Goal: Book appointment/travel/reservation

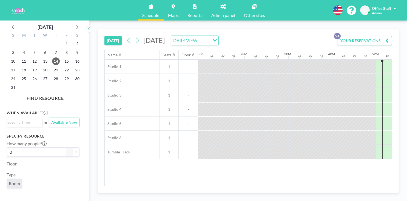
scroll to position [0, 596]
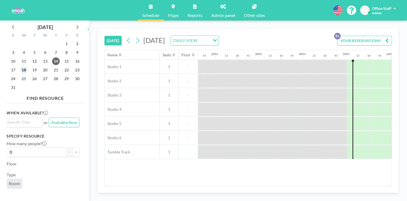
click at [21, 66] on span "18" at bounding box center [24, 70] width 8 height 8
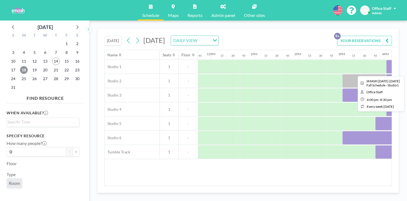
scroll to position [0, 512]
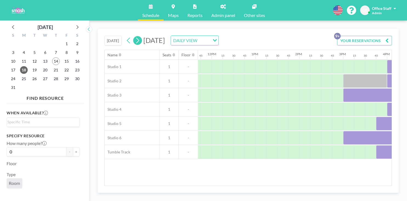
click at [135, 36] on icon at bounding box center [137, 40] width 5 height 8
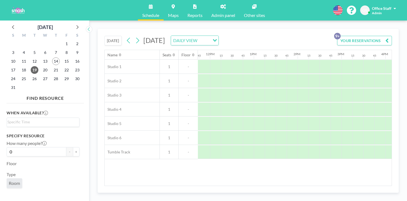
scroll to position [0, 527]
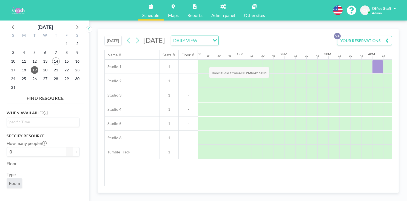
click at [372, 60] on div at bounding box center [377, 67] width 11 height 14
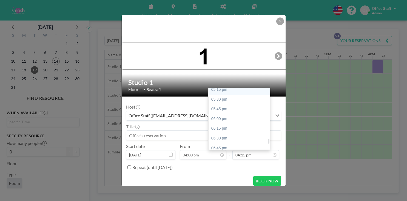
scroll to position [675, 0]
type input "08:30 pm"
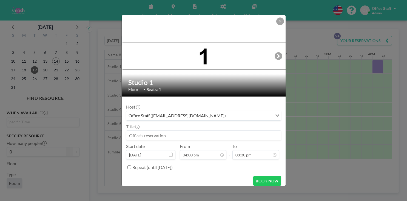
click at [155, 131] on input at bounding box center [203, 135] width 155 height 9
type input "M"
drag, startPoint x: 204, startPoint y: 128, endPoint x: 140, endPoint y: 127, distance: 64.4
click at [140, 127] on form "Host Office Staff ([EMAIL_ADDRESS][DOMAIN_NAME]) Loading... Title SMASH [DATE]-…" at bounding box center [204, 144] width 164 height 94
type input "SMASH [DATE]-[DATE] Season's Classes"
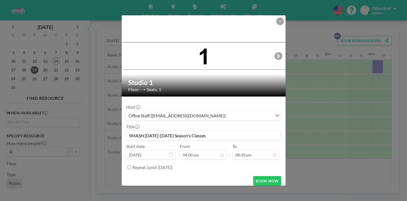
click at [131, 166] on input "Repeat (until [DATE])" at bounding box center [129, 168] width 4 height 4
checkbox input "true"
click at [255, 191] on button "BOOK NOW" at bounding box center [267, 196] width 28 height 10
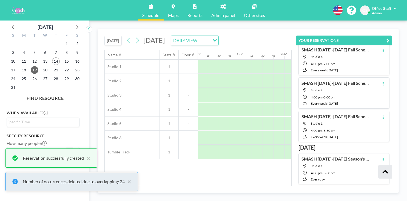
scroll to position [132, 0]
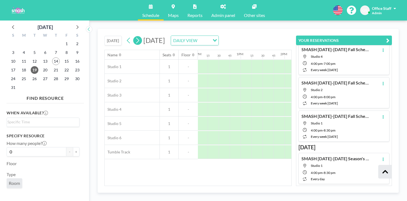
click at [135, 36] on icon at bounding box center [137, 40] width 5 height 8
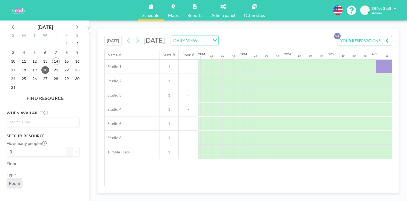
scroll to position [0, 557]
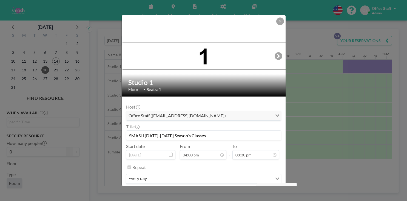
scroll to position [717, 0]
click at [230, 191] on button "REMOVE" at bounding box center [233, 196] width 22 height 10
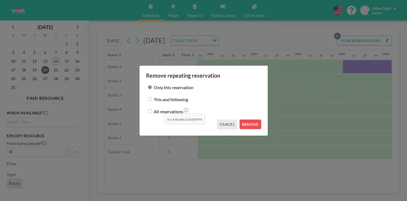
click at [162, 99] on div "This and following" at bounding box center [203, 100] width 115 height 8
click at [152, 99] on input "This and following" at bounding box center [150, 99] width 4 height 4
radio input "true"
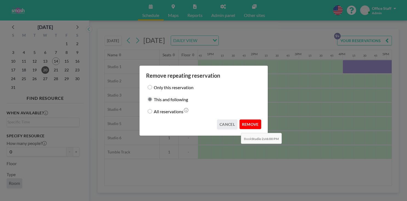
click at [239, 120] on button "REMOVE" at bounding box center [250, 125] width 22 height 10
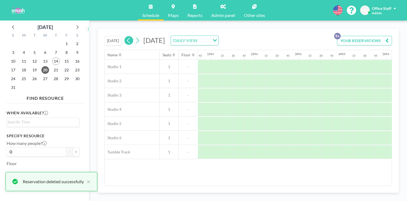
click at [126, 36] on icon at bounding box center [128, 40] width 5 height 8
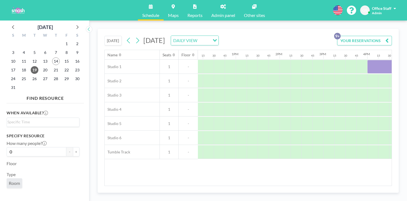
scroll to position [0, 538]
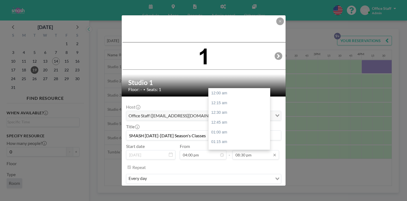
scroll to position [717, 0]
click at [221, 181] on div "08:45 pm" at bounding box center [238, 186] width 61 height 10
type input "08:45 pm"
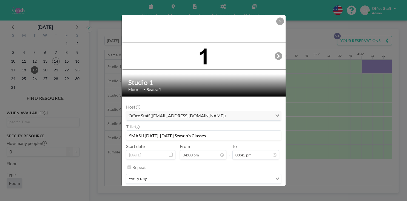
scroll to position [726, 0]
click at [256, 191] on button "SAVE CHANGES" at bounding box center [263, 196] width 35 height 10
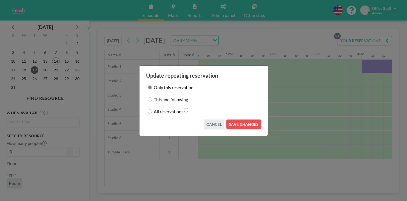
click at [152, 99] on input "This and following" at bounding box center [150, 99] width 4 height 4
radio input "true"
click at [236, 120] on button "SAVE CHANGES" at bounding box center [243, 125] width 35 height 10
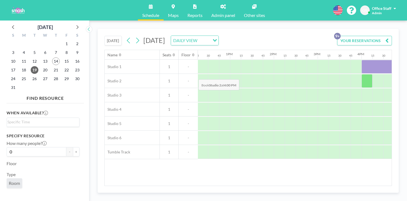
click at [361, 74] on div at bounding box center [366, 81] width 11 height 14
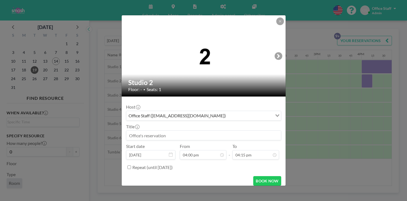
click at [161, 131] on input at bounding box center [203, 135] width 155 height 9
paste input "SMASH [DATE]-[DATE] Season's Classes"
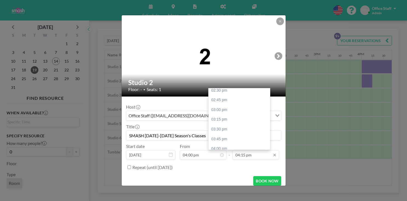
type input "SMASH [DATE]-[DATE] Season's Classes"
click at [233, 150] on input "04:15 pm" at bounding box center [255, 154] width 47 height 9
click at [219, 174] on div "08:00 pm" at bounding box center [238, 179] width 61 height 10
type input "08:00 pm"
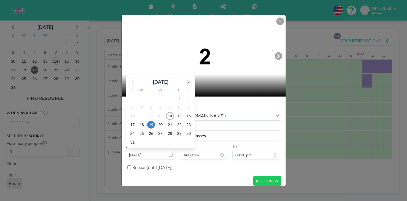
scroll to position [560, 0]
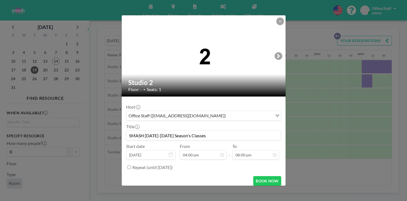
click at [131, 166] on input "Repeat (until [DATE])" at bounding box center [129, 168] width 4 height 4
checkbox input "true"
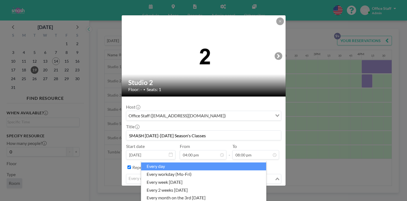
click at [206, 176] on input "Search for option" at bounding box center [200, 179] width 147 height 7
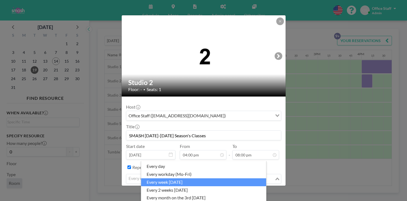
click at [175, 181] on li "every week [DATE]" at bounding box center [203, 183] width 125 height 8
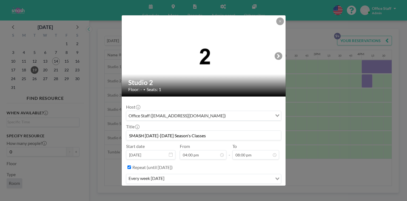
click at [254, 191] on button "BOOK NOW" at bounding box center [267, 196] width 28 height 10
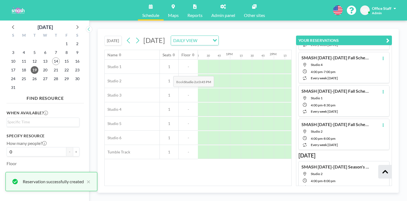
scroll to position [132, 0]
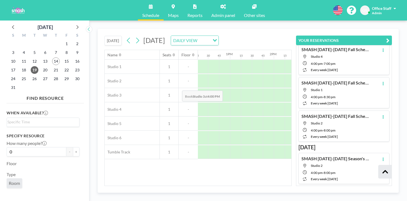
click at [361, 88] on div at bounding box center [366, 95] width 11 height 14
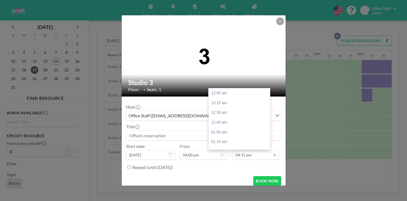
scroll to position [568, 0]
click at [241, 150] on input "04:15 pm" at bounding box center [255, 154] width 47 height 9
click at [217, 195] on div "08:45 pm" at bounding box center [238, 200] width 61 height 10
type input "08:45 pm"
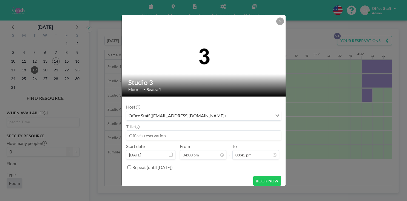
click at [131, 166] on input "Repeat (until [DATE])" at bounding box center [129, 168] width 4 height 4
checkbox input "true"
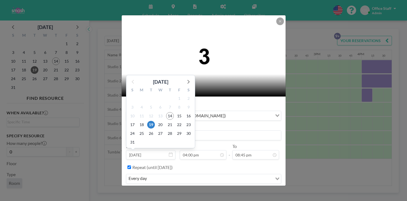
click at [146, 138] on div "1" at bounding box center [141, 142] width 9 height 9
click at [225, 131] on input at bounding box center [203, 135] width 155 height 9
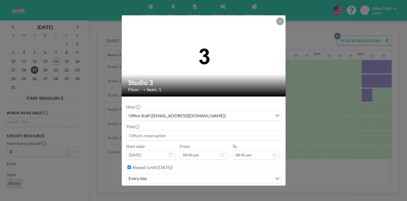
paste input "SMASH [DATE]-[DATE] Season's Classes"
type input "SMASH [DATE]-[DATE] Season's Classes"
click at [255, 191] on button "BOOK NOW" at bounding box center [267, 196] width 28 height 10
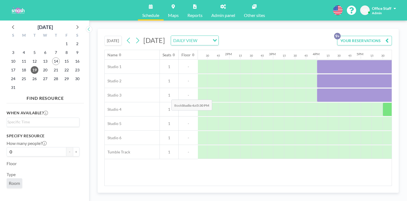
scroll to position [0, 582]
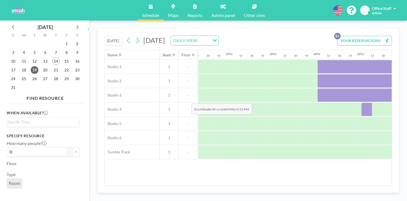
click at [361, 103] on div at bounding box center [366, 110] width 11 height 14
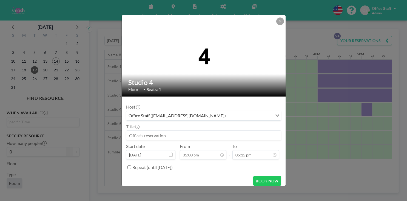
click at [163, 131] on input at bounding box center [203, 135] width 155 height 9
paste input "SMASH [DATE]-[DATE] Season's Classes"
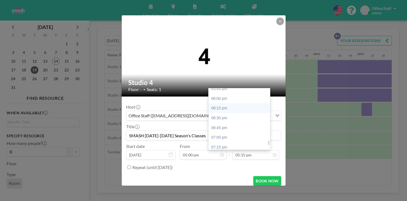
scroll to position [696, 0]
type input "SMASH [DATE]-[DATE] Season's Classes"
click at [218, 192] on div "08:30 pm" at bounding box center [238, 197] width 61 height 10
type input "08:30 pm"
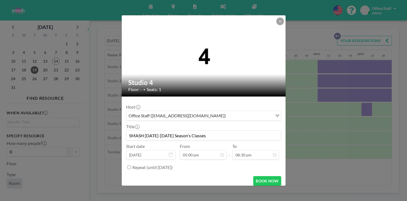
click at [131, 166] on input "Repeat (until [DATE])" at bounding box center [129, 168] width 4 height 4
checkbox input "true"
click at [168, 176] on input "Search for option" at bounding box center [209, 179] width 123 height 7
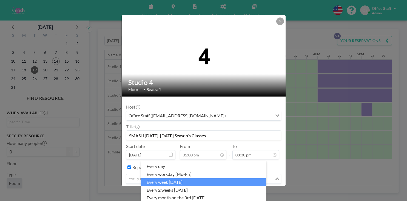
click at [173, 180] on li "every week [DATE]" at bounding box center [203, 183] width 125 height 8
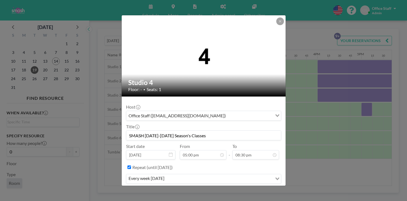
click at [253, 191] on button "BOOK NOW" at bounding box center [267, 196] width 28 height 10
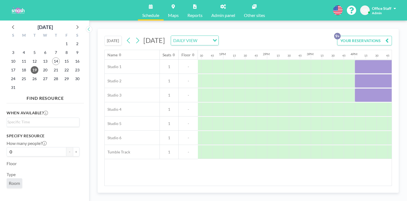
scroll to position [0, 540]
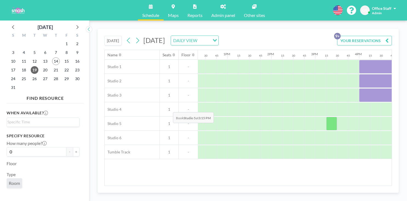
click at [326, 117] on div at bounding box center [331, 124] width 11 height 14
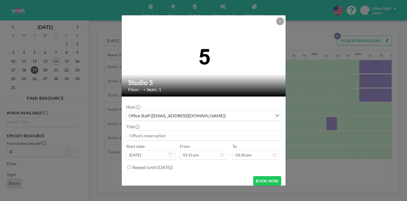
click at [164, 131] on input at bounding box center [203, 135] width 155 height 9
paste input "SMASH [DATE]-[DATE] Season's Classes"
type input "SMASH [DATE]-[DATE] Season's Classes"
click at [131, 166] on input "Repeat (until [DATE])" at bounding box center [129, 168] width 4 height 4
checkbox input "true"
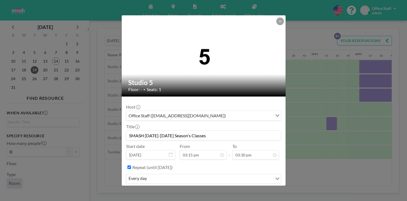
click at [152, 175] on div "every day" at bounding box center [199, 179] width 146 height 8
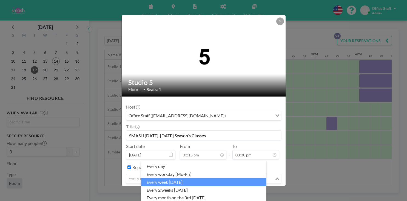
click at [157, 179] on li "every week [DATE]" at bounding box center [203, 183] width 125 height 8
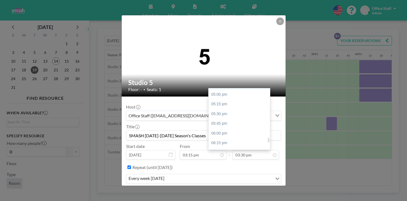
scroll to position [662, 0]
type input "08:15 pm"
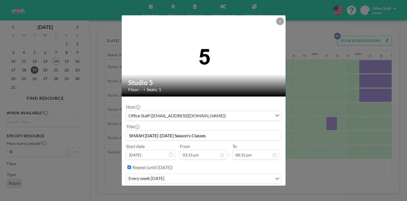
scroll to position [708, 0]
click at [256, 191] on button "BOOK NOW" at bounding box center [267, 196] width 28 height 10
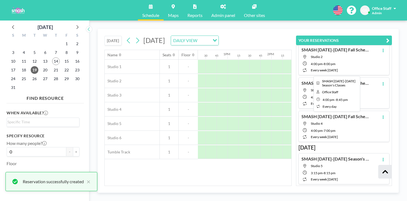
scroll to position [132, 0]
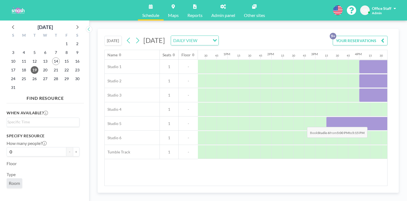
click at [403, 131] on div at bounding box center [408, 138] width 11 height 14
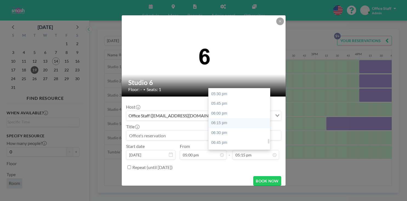
scroll to position [682, 0]
type input "08:30 pm"
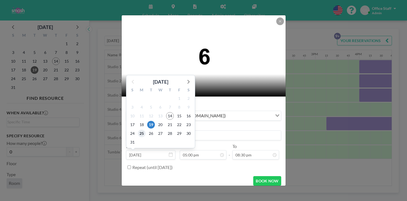
click at [145, 130] on span "25" at bounding box center [142, 134] width 8 height 8
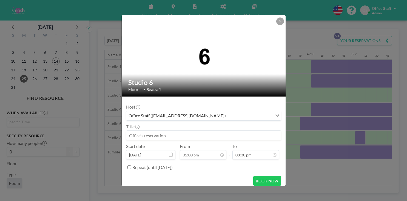
scroll to position [0, 596]
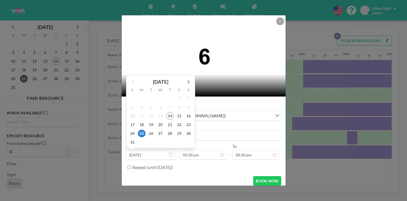
click at [150, 150] on input "[DATE]" at bounding box center [150, 154] width 49 height 9
click at [155, 121] on span "19" at bounding box center [151, 125] width 8 height 8
type input "[DATE]"
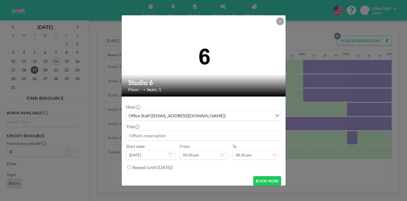
click at [154, 131] on input at bounding box center [203, 135] width 155 height 9
paste input "SMASH [DATE]-[DATE] Season's Classes"
type input "SMASH [DATE]-[DATE] Season's Classes"
click at [131, 166] on input "Repeat (until [DATE])" at bounding box center [129, 168] width 4 height 4
checkbox input "true"
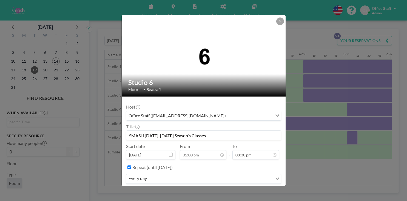
click at [154, 175] on div "every day" at bounding box center [199, 179] width 146 height 8
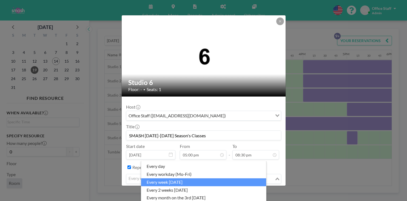
click at [167, 181] on li "every week [DATE]" at bounding box center [203, 183] width 125 height 8
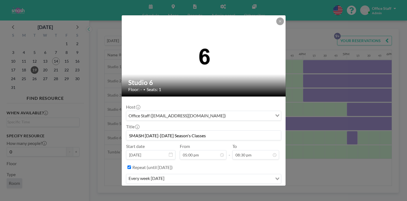
click at [258, 191] on button "BOOK NOW" at bounding box center [267, 196] width 28 height 10
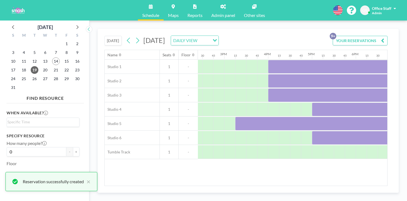
scroll to position [0, 622]
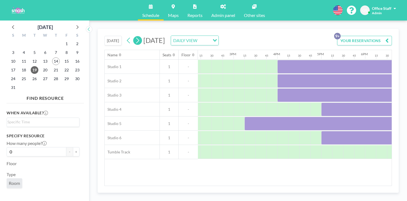
click at [135, 36] on icon at bounding box center [137, 40] width 5 height 8
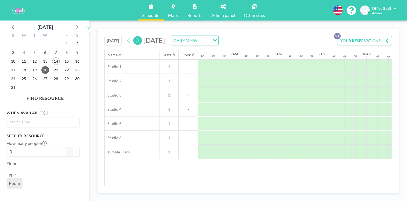
scroll to position [0, 276]
click at [126, 36] on icon at bounding box center [128, 40] width 5 height 8
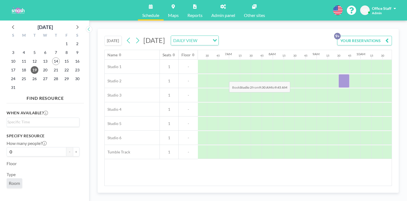
click at [338, 74] on div at bounding box center [343, 81] width 11 height 14
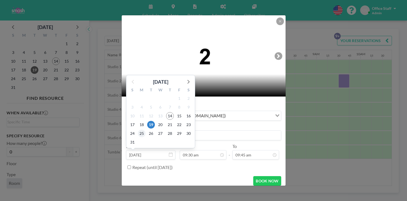
scroll to position [332, 0]
click at [155, 121] on span "19" at bounding box center [151, 125] width 8 height 8
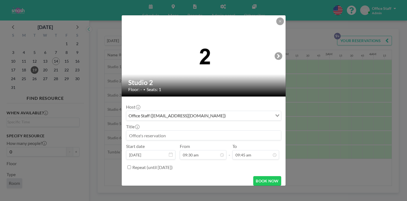
click at [153, 131] on input at bounding box center [203, 135] width 155 height 9
paste input "SMASH [DATE]-[DATE] Season's Classes"
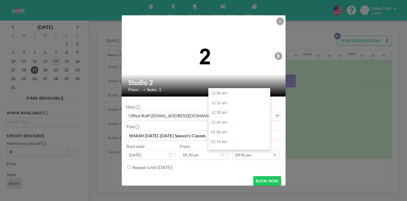
scroll to position [341, 0]
type input "SMASH [DATE]-[DATE] Season's Classes"
click at [219, 176] on div "11:00 am" at bounding box center [238, 181] width 61 height 10
type input "11:00 am"
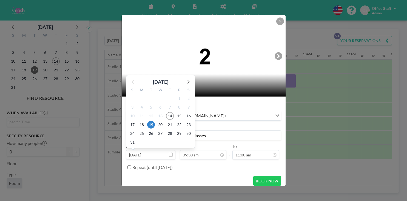
scroll to position [332, 0]
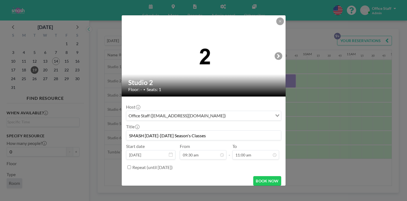
click at [131, 166] on input "Repeat (until [DATE])" at bounding box center [129, 168] width 4 height 4
checkbox input "true"
click at [156, 175] on div "every day" at bounding box center [199, 179] width 146 height 8
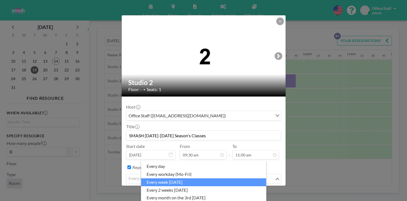
click at [164, 179] on li "every week [DATE]" at bounding box center [203, 183] width 125 height 8
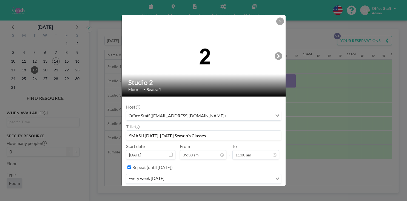
click at [253, 191] on button "BOOK NOW" at bounding box center [267, 196] width 28 height 10
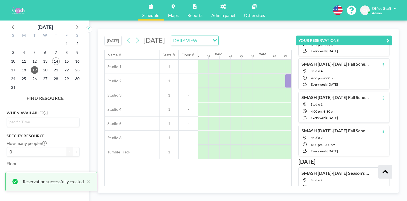
scroll to position [125, 0]
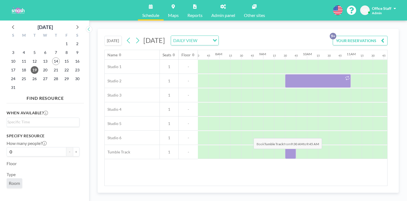
click at [285, 145] on div at bounding box center [290, 152] width 11 height 14
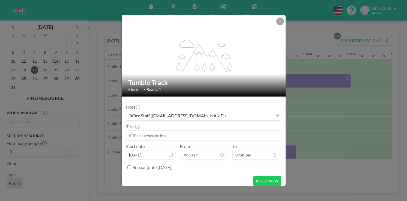
click at [167, 131] on input at bounding box center [203, 135] width 155 height 9
paste input "SMASH [DATE]-[DATE] Season's Classes"
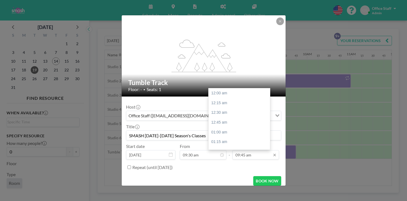
scroll to position [341, 0]
type input "SMASH [DATE]-[DATE] Season's Classes"
click at [221, 147] on div "10:15 am" at bounding box center [238, 152] width 61 height 10
type input "10:15 am"
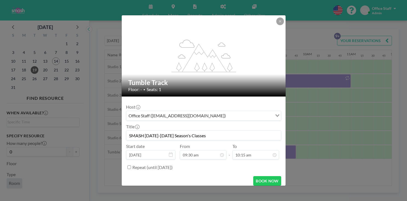
scroll to position [332, 0]
click at [131, 166] on input "Repeat (until [DATE])" at bounding box center [129, 168] width 4 height 4
checkbox input "true"
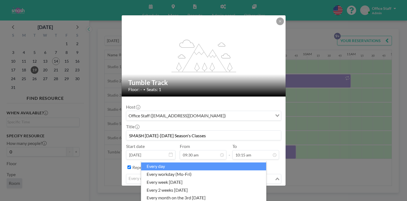
click at [161, 176] on input "Search for option" at bounding box center [200, 179] width 147 height 7
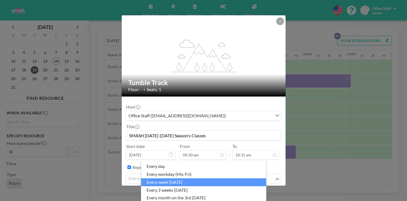
click at [162, 179] on li "every week [DATE]" at bounding box center [203, 183] width 125 height 8
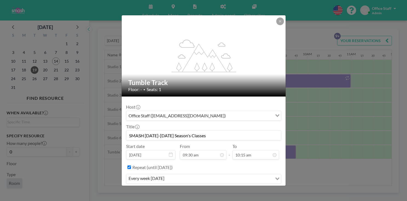
click at [253, 191] on button "BOOK NOW" at bounding box center [267, 196] width 28 height 10
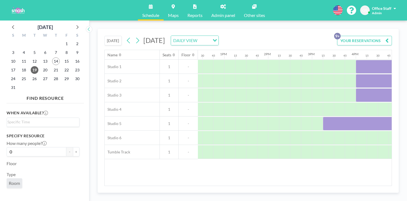
scroll to position [0, 543]
click at [356, 145] on div at bounding box center [361, 152] width 11 height 14
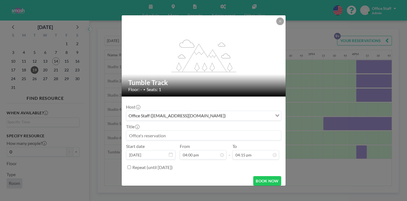
click at [169, 131] on input at bounding box center [203, 135] width 155 height 9
paste input "SMASH [DATE]-[DATE] Season's Classes"
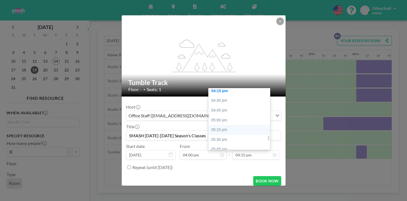
scroll to position [637, 0]
type input "SMASH [DATE]-[DATE] Season's Classes"
click at [225, 193] on div "07:00 pm" at bounding box center [238, 198] width 61 height 10
type input "07:00 pm"
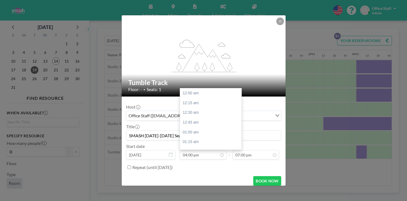
scroll to position [560, 0]
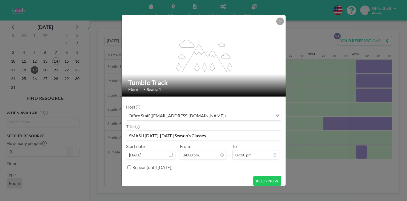
click at [131, 166] on input "Repeat (until [DATE])" at bounding box center [129, 168] width 4 height 4
checkbox input "true"
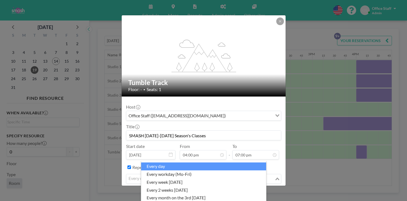
click at [159, 175] on div "every day" at bounding box center [200, 179] width 148 height 8
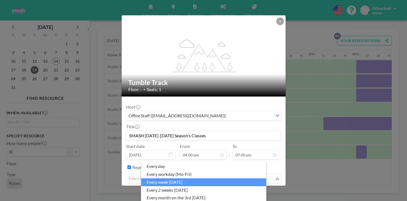
click at [158, 179] on li "every week [DATE]" at bounding box center [203, 183] width 125 height 8
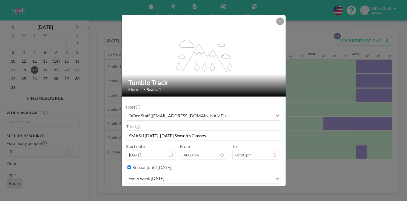
click at [253, 191] on button "BOOK NOW" at bounding box center [267, 196] width 28 height 10
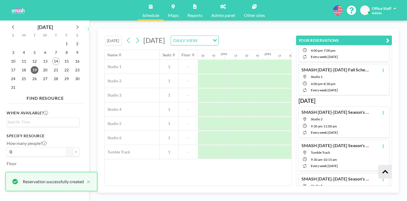
scroll to position [187, 0]
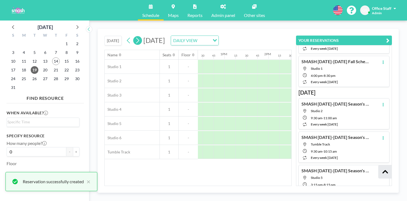
click at [136, 38] on icon at bounding box center [137, 41] width 3 height 6
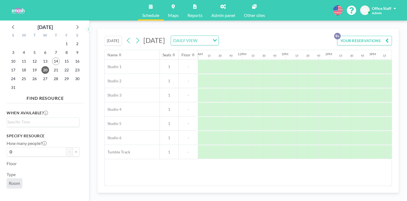
scroll to position [0, 488]
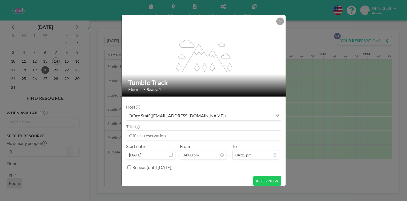
click at [165, 131] on input at bounding box center [203, 135] width 155 height 9
paste input "SMASH [DATE]-[DATE] Season's Classes"
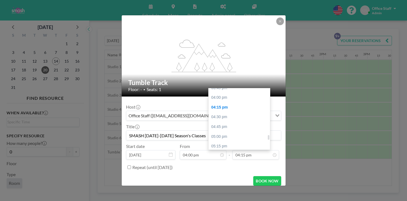
scroll to position [624, 0]
type input "SMASH [DATE]-[DATE] Season's Classes"
type input "07:00 pm"
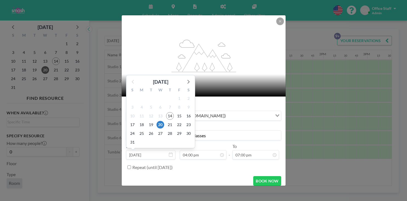
scroll to position [560, 0]
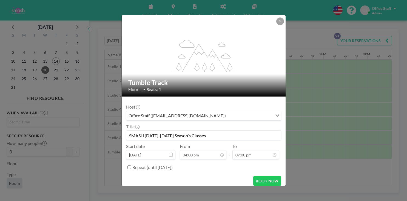
click at [131, 166] on input "Repeat (until [DATE])" at bounding box center [129, 168] width 4 height 4
checkbox input "true"
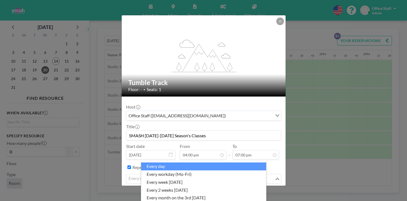
click at [155, 175] on div "every day" at bounding box center [200, 179] width 148 height 8
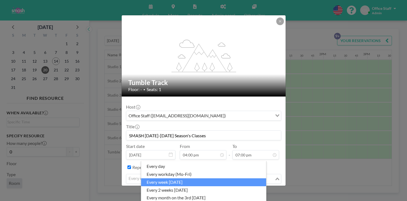
click at [164, 179] on li "every week [DATE]" at bounding box center [203, 183] width 125 height 8
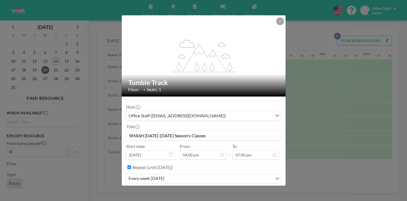
click at [253, 191] on button "BOOK NOW" at bounding box center [267, 196] width 28 height 10
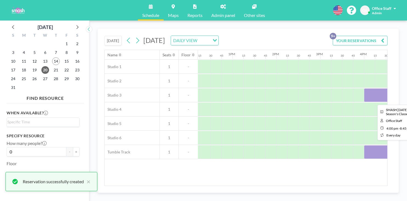
scroll to position [0, 542]
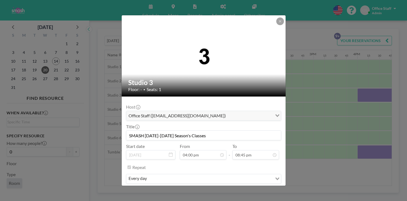
scroll to position [0, 0]
click at [228, 191] on button "REMOVE" at bounding box center [233, 196] width 22 height 10
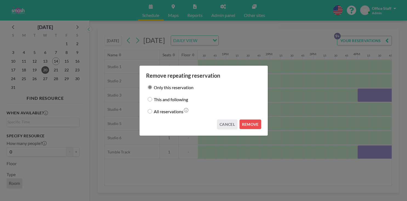
click at [152, 100] on input "This and following" at bounding box center [150, 99] width 4 height 4
radio input "true"
click at [244, 120] on button "REMOVE" at bounding box center [250, 125] width 22 height 10
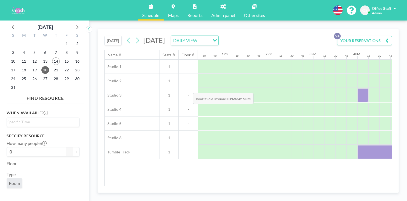
click at [357, 88] on div at bounding box center [362, 95] width 11 height 14
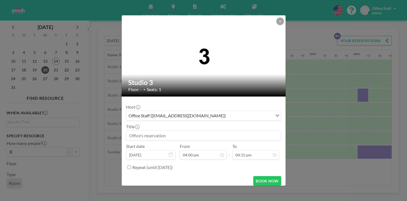
click at [225, 131] on input at bounding box center [203, 135] width 155 height 9
paste input "SMASH [DATE]-[DATE] Season's Classes"
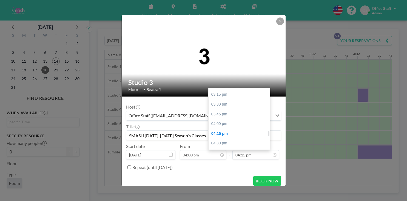
scroll to position [594, 0]
type input "SMASH [DATE]-[DATE] Season's Classes"
click at [224, 196] on div "06:00 pm" at bounding box center [238, 201] width 61 height 10
type input "06:00 pm"
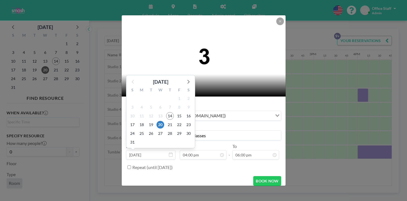
scroll to position [560, 0]
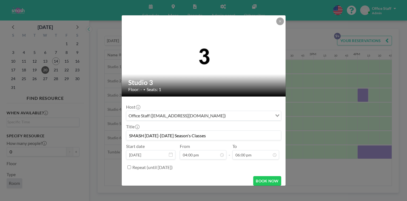
click at [131, 166] on input "Repeat (until [DATE])" at bounding box center [129, 168] width 4 height 4
checkbox input "true"
click at [163, 176] on input "Search for option" at bounding box center [209, 179] width 123 height 7
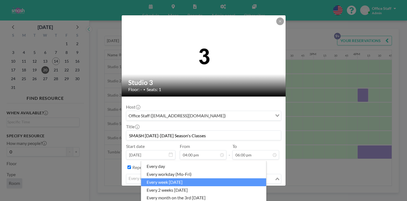
click at [163, 179] on li "every week [DATE]" at bounding box center [203, 183] width 125 height 8
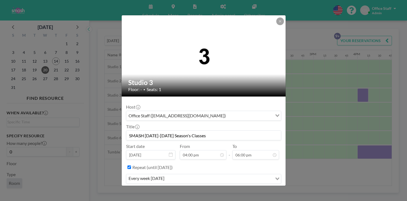
click at [253, 191] on button "BOOK NOW" at bounding box center [267, 196] width 28 height 10
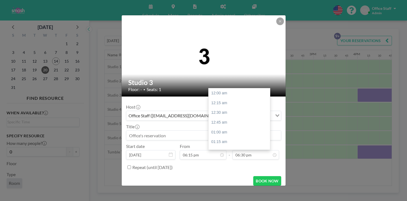
scroll to position [647, 0]
click at [158, 131] on input at bounding box center [203, 135] width 155 height 9
paste input "SMASH [DATE]-[DATE] Season's Classes"
type input "SMASH [DATE]-[DATE] Season's Classes"
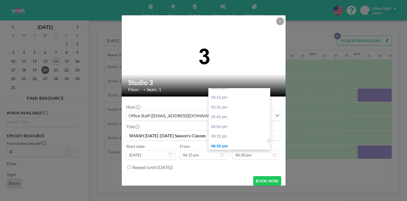
type input "08:15 pm"
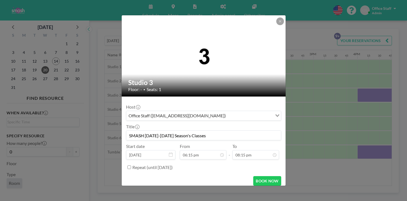
click at [131, 166] on input "Repeat (until [DATE])" at bounding box center [129, 168] width 4 height 4
checkbox input "true"
click at [182, 175] on div "every day Loading..." at bounding box center [203, 179] width 155 height 9
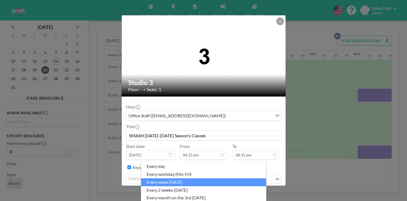
click at [178, 179] on li "every week [DATE]" at bounding box center [203, 183] width 125 height 8
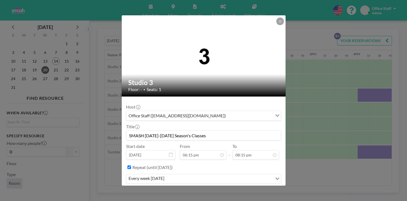
click at [253, 191] on button "BOOK NOW" at bounding box center [267, 196] width 28 height 10
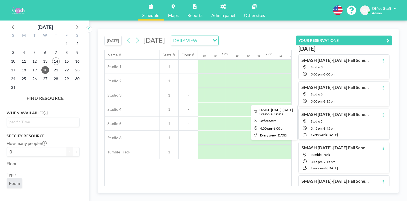
drag, startPoint x: 212, startPoint y: 77, endPoint x: 197, endPoint y: 79, distance: 15.0
click at [357, 88] on div at bounding box center [401, 95] width 88 height 14
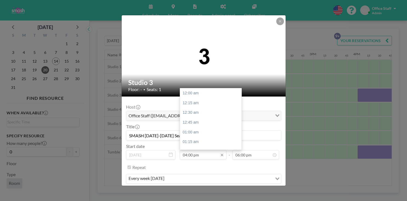
scroll to position [560, 0]
click at [195, 150] on input "04:00 pm" at bounding box center [203, 154] width 47 height 9
click at [198, 148] on div "03:15 pm" at bounding box center [210, 153] width 61 height 10
type input "03:15 pm"
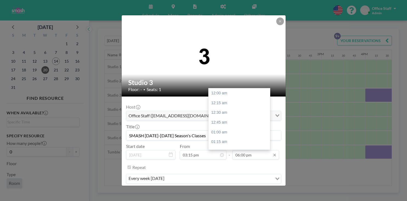
scroll to position [630, 0]
click at [242, 150] on input "06:00 pm" at bounding box center [255, 154] width 47 height 9
click at [217, 169] on div "05:00 pm" at bounding box center [238, 174] width 61 height 10
type input "05:00 pm"
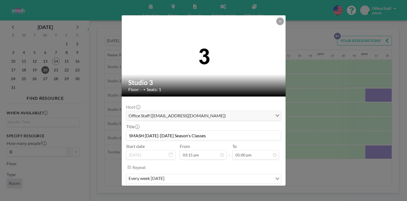
scroll to position [595, 0]
click at [256, 191] on button "SAVE CHANGES" at bounding box center [263, 196] width 35 height 10
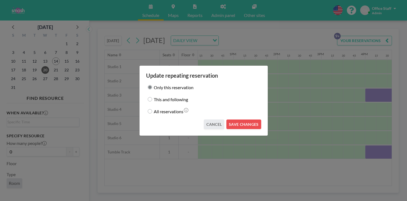
click at [152, 99] on input "This and following" at bounding box center [150, 99] width 4 height 4
radio input "true"
click at [229, 121] on button "SAVE CHANGES" at bounding box center [243, 125] width 35 height 10
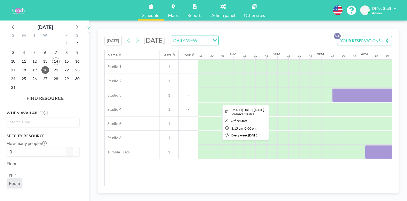
click at [332, 88] on div at bounding box center [370, 95] width 77 height 14
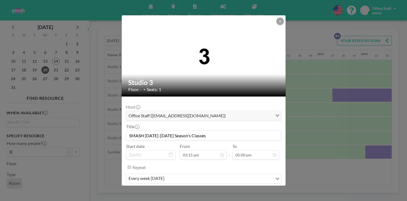
scroll to position [533, 0]
click at [276, 25] on button at bounding box center [280, 22] width 8 height 8
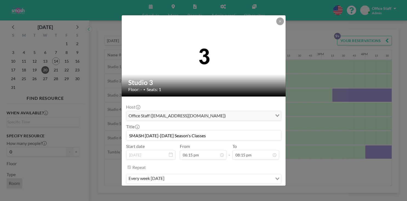
click at [227, 191] on button "REMOVE" at bounding box center [233, 196] width 22 height 10
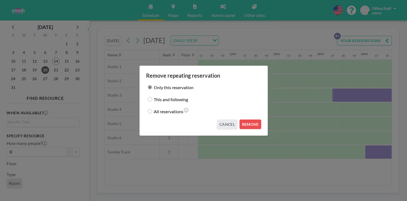
click at [167, 99] on label "This and following" at bounding box center [171, 100] width 34 height 8
click at [152, 99] on input "This and following" at bounding box center [150, 99] width 4 height 4
radio input "true"
click at [244, 121] on button "REMOVE" at bounding box center [250, 125] width 22 height 10
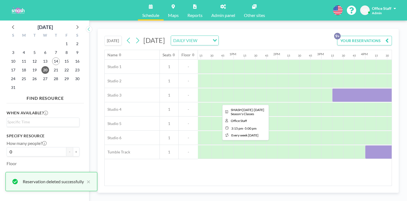
click at [332, 88] on div at bounding box center [370, 95] width 77 height 14
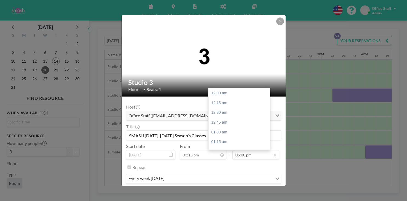
scroll to position [595, 0]
click at [236, 150] on input "05:00 pm" at bounding box center [255, 154] width 47 height 9
type input "07:00 pm"
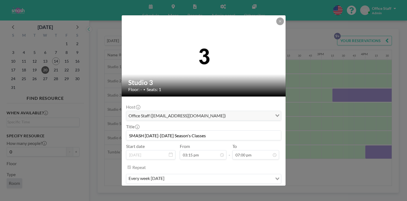
scroll to position [665, 0]
click at [258, 191] on button "SAVE CHANGES" at bounding box center [263, 196] width 35 height 10
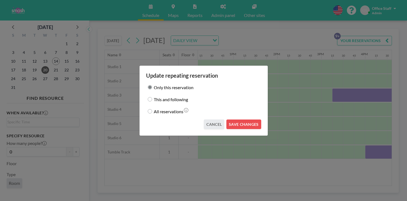
click at [152, 100] on input "This and following" at bounding box center [150, 99] width 4 height 4
radio input "true"
click at [235, 120] on button "SAVE CHANGES" at bounding box center [243, 125] width 35 height 10
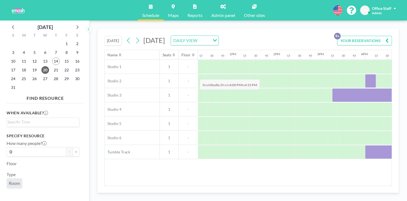
click at [365, 74] on div at bounding box center [370, 81] width 11 height 14
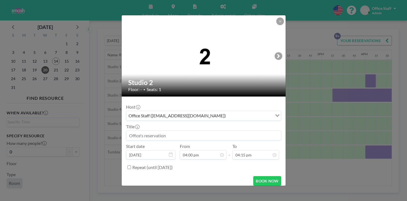
click at [155, 131] on input at bounding box center [203, 135] width 155 height 9
paste input "SMASH [DATE]-[DATE] Season's Classes"
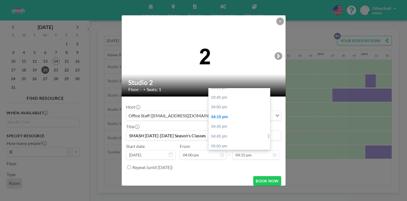
scroll to position [610, 0]
type input "SMASH [DATE]-[DATE] Season's Classes"
type input "07:00 pm"
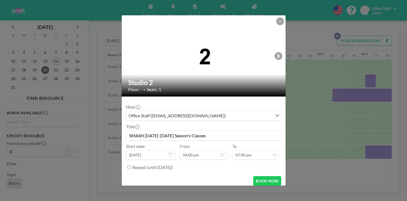
scroll to position [560, 0]
click at [131, 166] on input "Repeat (until [DATE])" at bounding box center [129, 168] width 4 height 4
checkbox input "true"
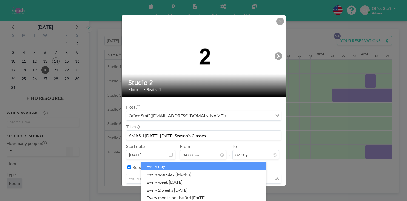
click at [159, 175] on div "every day" at bounding box center [200, 179] width 148 height 8
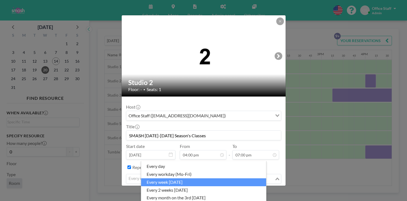
click at [167, 179] on li "every week [DATE]" at bounding box center [203, 183] width 125 height 8
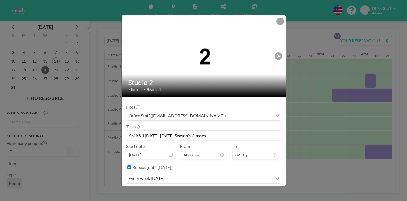
click at [255, 191] on button "BOOK NOW" at bounding box center [267, 196] width 28 height 10
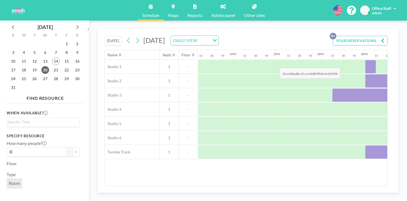
click at [365, 60] on div at bounding box center [370, 67] width 11 height 14
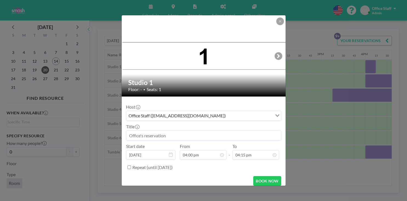
click at [161, 131] on input at bounding box center [203, 135] width 155 height 9
paste input "SMASH [DATE]-[DATE] Season's Classes"
type input "SMASH [DATE]-[DATE] Season's Classes"
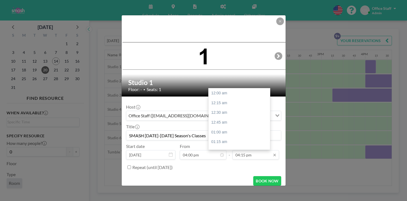
click at [239, 150] on input "04:15 pm" at bounding box center [255, 154] width 47 height 9
click at [216, 200] on div "06:00 pm" at bounding box center [238, 205] width 61 height 10
type input "06:00 pm"
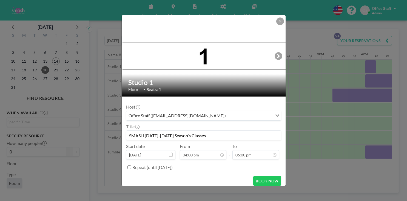
click at [131, 166] on input "Repeat (until [DATE])" at bounding box center [129, 168] width 4 height 4
checkbox input "true"
click at [161, 176] on input "Search for option" at bounding box center [209, 179] width 123 height 7
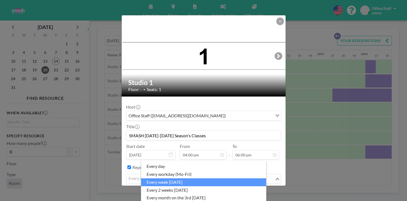
click at [163, 179] on li "every week [DATE]" at bounding box center [203, 183] width 125 height 8
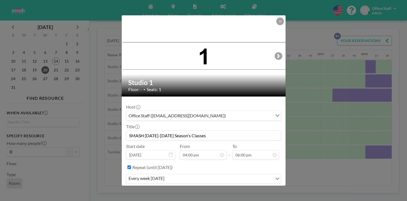
click at [258, 191] on button "BOOK NOW" at bounding box center [267, 196] width 28 height 10
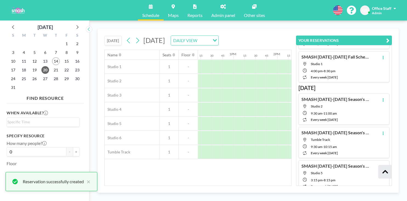
scroll to position [194, 0]
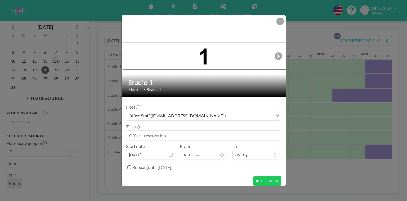
click at [166, 131] on input at bounding box center [203, 135] width 155 height 9
paste input "SMASH [DATE]-[DATE] Season's Classes"
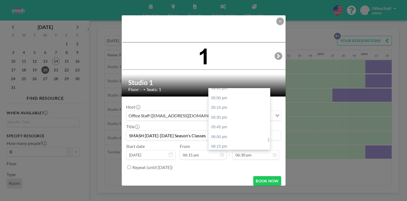
scroll to position [659, 0]
type input "SMASH [DATE]-[DATE] Season's Classes"
type input "08:15 pm"
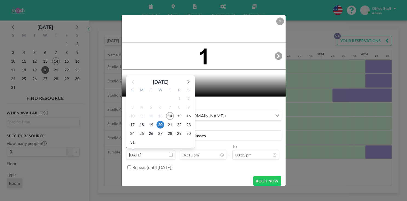
scroll to position [638, 0]
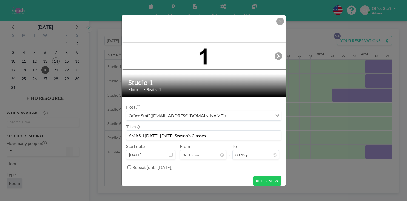
click at [131, 166] on input "Repeat (until [DATE])" at bounding box center [129, 168] width 4 height 4
checkbox input "true"
click at [159, 175] on div "every day" at bounding box center [199, 179] width 146 height 8
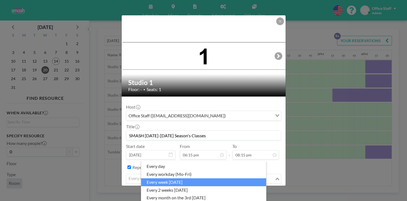
click at [162, 180] on li "every week [DATE]" at bounding box center [203, 183] width 125 height 8
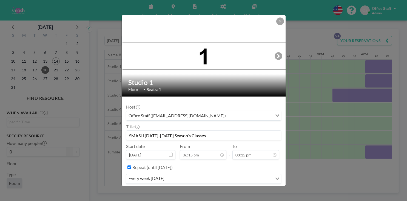
click at [256, 191] on button "BOOK NOW" at bounding box center [267, 196] width 28 height 10
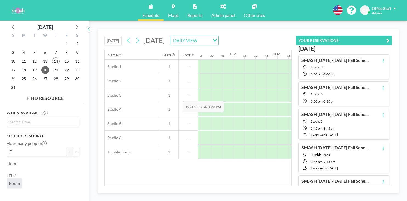
click at [365, 103] on div at bounding box center [370, 110] width 11 height 14
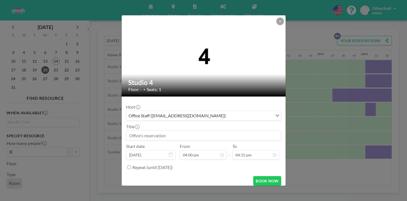
click at [162, 131] on input at bounding box center [203, 135] width 155 height 9
paste input "SMASH [DATE]-[DATE] Season's Classes"
type input "SMASH [DATE]-[DATE] Season's Classes"
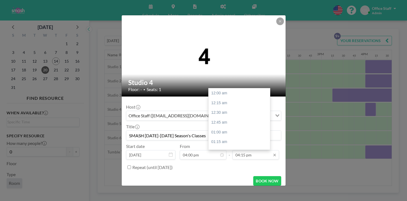
scroll to position [568, 0]
click at [235, 150] on input "04:15 pm" at bounding box center [255, 154] width 47 height 9
type input "08:00 pm"
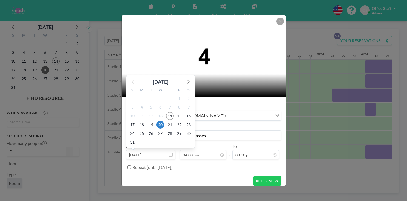
scroll to position [560, 0]
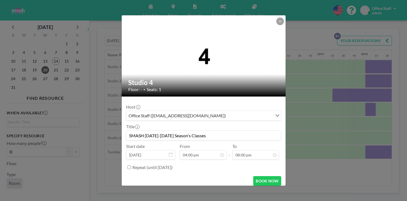
click at [131, 166] on input "Repeat (until [DATE])" at bounding box center [129, 168] width 4 height 4
checkbox input "true"
click at [160, 176] on input "Search for option" at bounding box center [209, 179] width 123 height 7
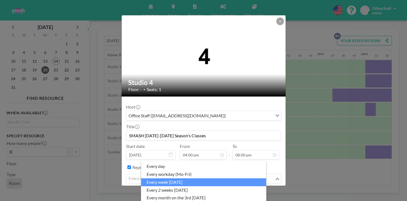
click at [167, 179] on li "every week [DATE]" at bounding box center [203, 183] width 125 height 8
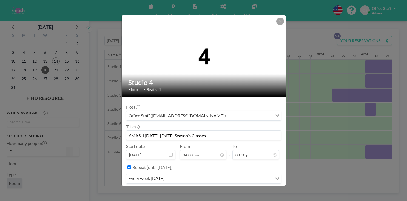
click at [254, 191] on button "BOOK NOW" at bounding box center [267, 196] width 28 height 10
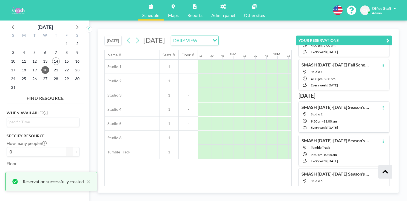
scroll to position [194, 0]
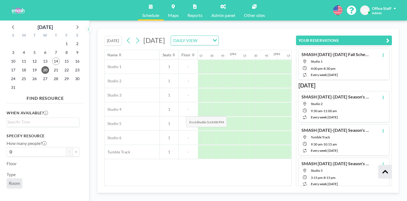
click at [365, 117] on div at bounding box center [370, 124] width 11 height 14
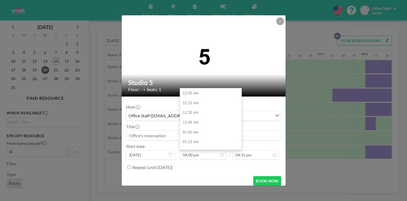
scroll to position [560, 0]
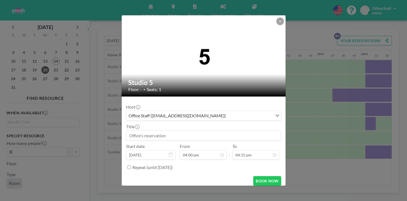
click at [161, 131] on input at bounding box center [203, 135] width 155 height 9
paste input "SMASH [DATE]-[DATE] Season's Classes"
type input "SMASH [DATE]-[DATE] Season's Classes"
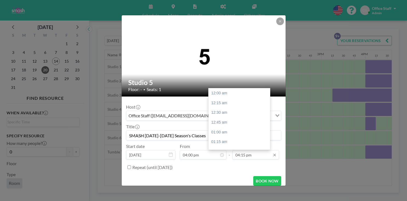
scroll to position [568, 0]
click at [236, 150] on input "04:15 pm" at bounding box center [255, 154] width 47 height 9
click at [218, 200] on div "06:30 pm" at bounding box center [238, 205] width 61 height 10
type input "06:30 pm"
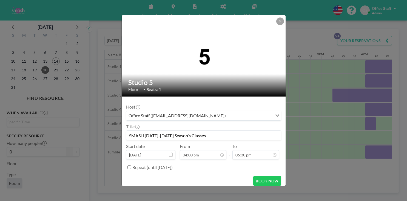
scroll to position [560, 0]
click at [131, 166] on input "Repeat (until [DATE])" at bounding box center [129, 168] width 4 height 4
checkbox input "true"
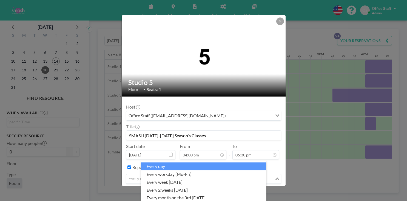
click at [155, 175] on div "every day" at bounding box center [200, 179] width 148 height 8
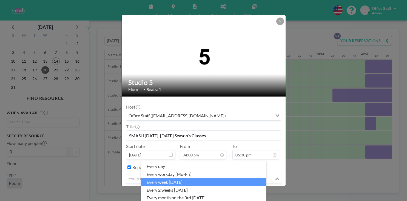
click at [159, 179] on li "every week [DATE]" at bounding box center [203, 183] width 125 height 8
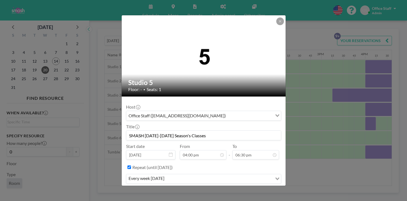
click at [256, 191] on button "BOOK NOW" at bounding box center [267, 196] width 28 height 10
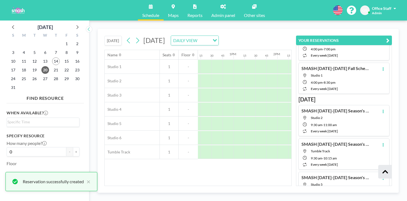
scroll to position [194, 0]
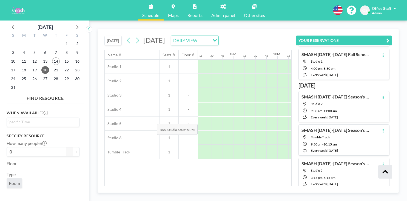
click at [332, 131] on div at bounding box center [337, 138] width 11 height 14
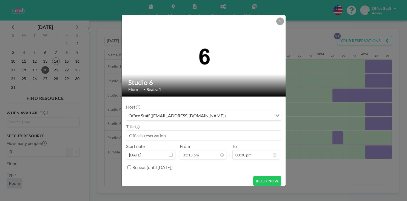
click at [152, 131] on input at bounding box center [203, 135] width 155 height 9
paste input "SMASH [DATE]-[DATE] Season's Classes"
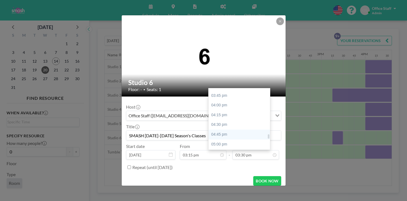
scroll to position [614, 0]
type input "SMASH [DATE]-[DATE] Season's Classes"
type input "07:00 pm"
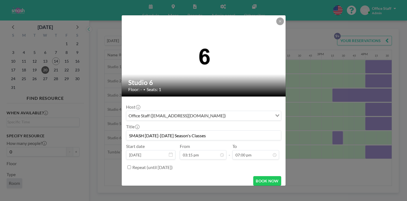
scroll to position [533, 0]
click at [131, 166] on input "Repeat (until [DATE])" at bounding box center [129, 168] width 4 height 4
checkbox input "true"
click at [163, 176] on input "Search for option" at bounding box center [209, 179] width 123 height 7
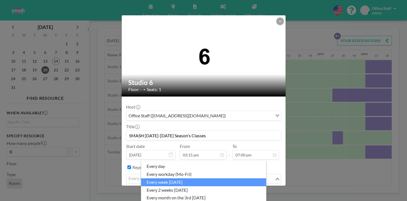
click at [168, 179] on li "every week [DATE]" at bounding box center [203, 183] width 125 height 8
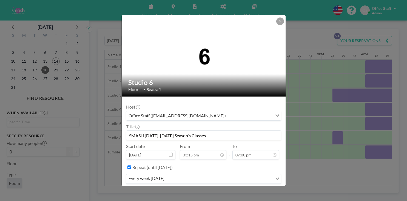
click at [253, 191] on button "BOOK NOW" at bounding box center [267, 196] width 28 height 10
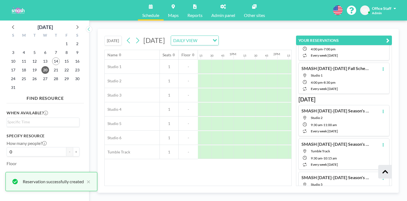
scroll to position [194, 0]
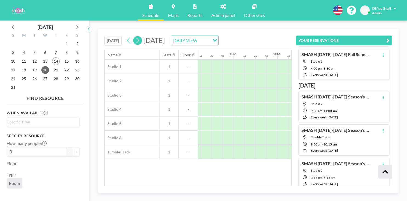
click at [136, 38] on icon at bounding box center [137, 41] width 3 height 6
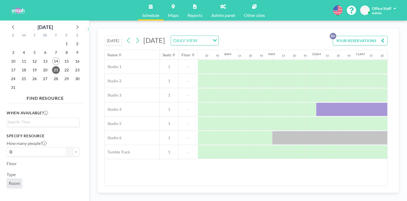
scroll to position [0, 325]
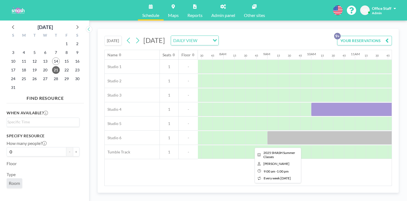
click at [267, 131] on div at bounding box center [354, 138] width 175 height 14
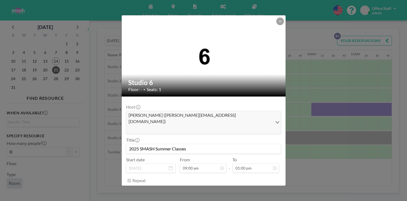
scroll to position [315, 0]
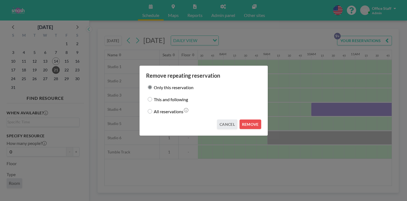
click at [178, 99] on label "This and following" at bounding box center [171, 100] width 34 height 8
click at [152, 99] on input "This and following" at bounding box center [150, 99] width 4 height 4
radio input "true"
click at [239, 121] on button "REMOVE" at bounding box center [250, 125] width 22 height 10
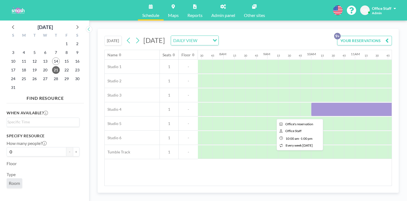
click at [311, 103] on div at bounding box center [377, 110] width 132 height 14
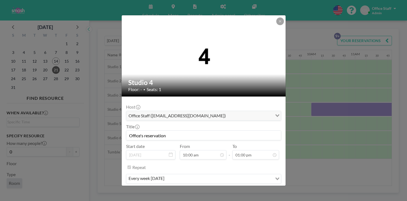
scroll to position [0, 0]
click at [234, 191] on button "REMOVE" at bounding box center [233, 196] width 22 height 10
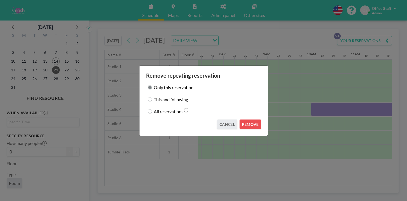
click at [170, 101] on label "This and following" at bounding box center [171, 100] width 34 height 8
click at [152, 101] on input "This and following" at bounding box center [150, 99] width 4 height 4
radio input "true"
click at [242, 121] on button "REMOVE" at bounding box center [250, 125] width 22 height 10
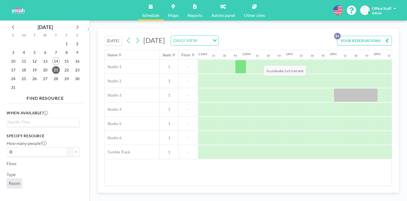
scroll to position [0, 483]
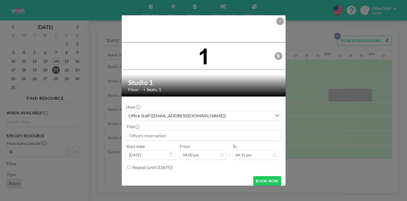
click at [164, 131] on input at bounding box center [203, 135] width 155 height 9
paste input "SMASH [DATE]-[DATE] Season's Classes"
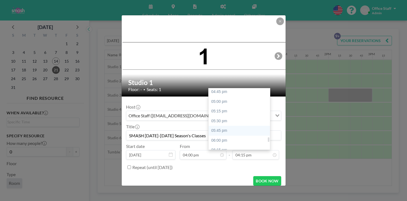
scroll to position [656, 0]
type input "SMASH [DATE]-[DATE] Season's Classes"
click at [236, 150] on input "08:00 pm" at bounding box center [255, 154] width 47 height 9
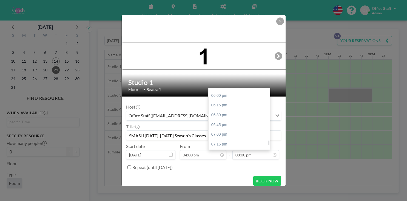
click at [217, 179] on div "08:15 pm" at bounding box center [238, 184] width 61 height 10
type input "08:15 pm"
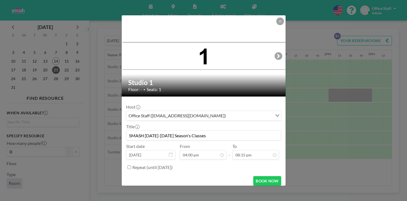
click at [131, 166] on input "Repeat (until [DATE])" at bounding box center [129, 168] width 4 height 4
checkbox input "true"
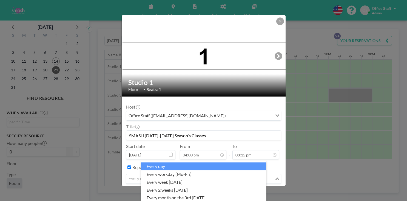
click at [152, 175] on div "every day" at bounding box center [200, 179] width 148 height 8
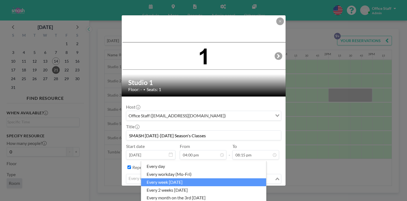
click at [161, 181] on li "every week [DATE]" at bounding box center [203, 183] width 125 height 8
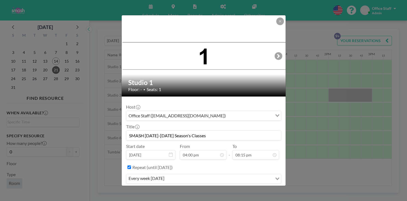
click at [255, 191] on button "BOOK NOW" at bounding box center [267, 196] width 28 height 10
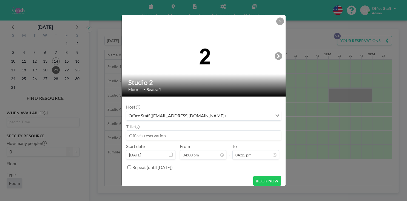
click at [168, 131] on input at bounding box center [203, 135] width 155 height 9
paste input "SMASH [DATE]-[DATE] Season's Classes"
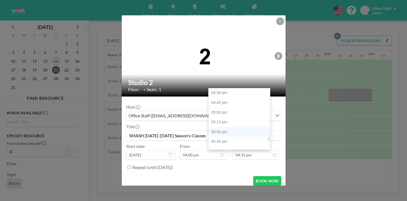
scroll to position [646, 0]
type input "SMASH [DATE]-[DATE] Season's Classes"
type input "07:30 pm"
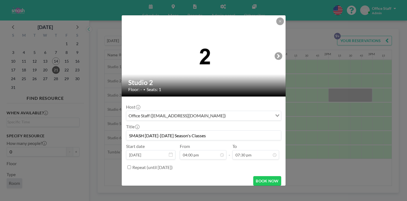
click at [131, 166] on input "Repeat (until [DATE])" at bounding box center [129, 168] width 4 height 4
checkbox input "true"
click at [154, 175] on div "every day" at bounding box center [199, 179] width 146 height 8
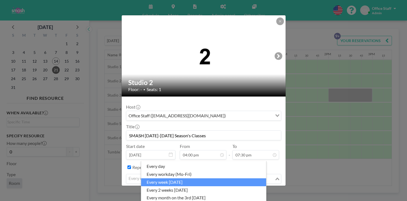
click at [158, 179] on li "every week [DATE]" at bounding box center [203, 183] width 125 height 8
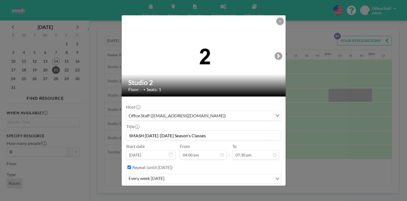
click at [261, 191] on button "BOOK NOW" at bounding box center [267, 196] width 28 height 10
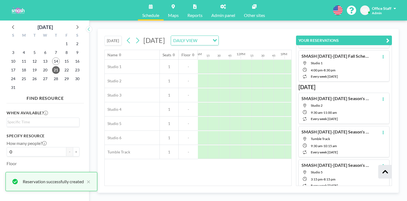
scroll to position [194, 0]
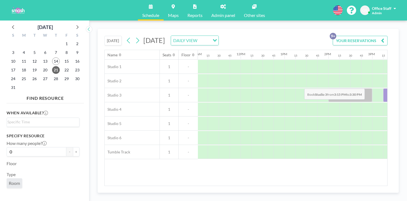
click at [383, 88] on div at bounding box center [388, 95] width 11 height 14
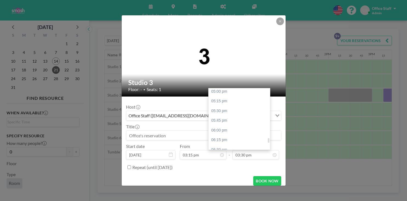
scroll to position [667, 0]
type input "08:15 pm"
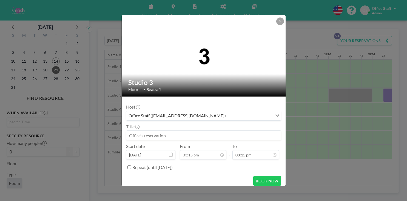
click at [149, 131] on input at bounding box center [203, 135] width 155 height 9
paste input "SMASH [DATE]-[DATE] Season's Classes"
type input "SMASH [DATE]-[DATE] Season's Classes"
click at [131, 166] on input "Repeat (until [DATE])" at bounding box center [129, 168] width 4 height 4
checkbox input "true"
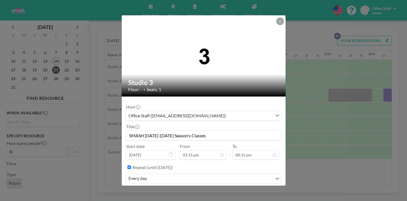
click at [205, 176] on input "Search for option" at bounding box center [209, 179] width 123 height 7
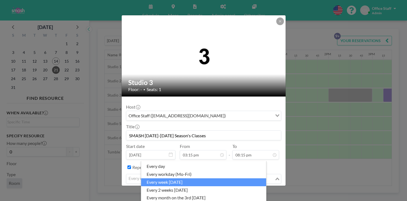
click at [188, 179] on li "every week [DATE]" at bounding box center [203, 183] width 125 height 8
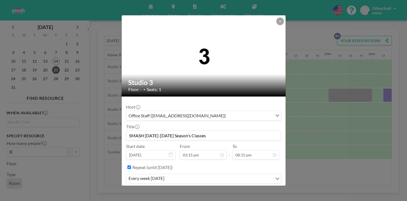
click at [254, 191] on button "BOOK NOW" at bounding box center [267, 196] width 28 height 10
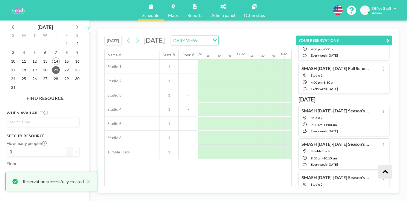
scroll to position [194, 0]
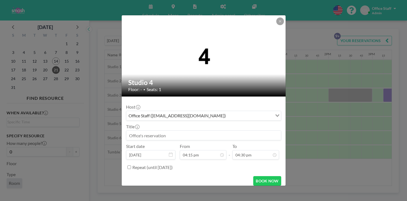
click at [167, 131] on input at bounding box center [203, 135] width 155 height 9
paste input "SMASH [DATE]-[DATE] Season's Classes"
type input "SMASH [DATE]-[DATE] Season's Classes"
click at [131, 166] on input "Repeat (until [DATE])" at bounding box center [129, 168] width 4 height 4
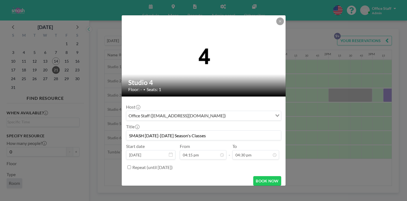
checkbox input "true"
click at [157, 175] on div "every day" at bounding box center [199, 179] width 146 height 8
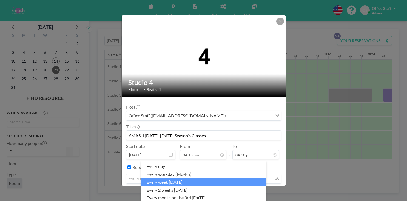
click at [166, 179] on li "every week [DATE]" at bounding box center [203, 183] width 125 height 8
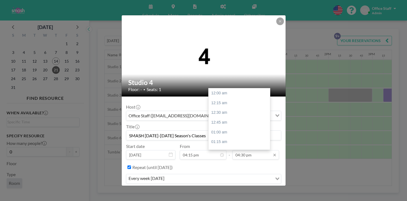
scroll to position [577, 0]
click at [237, 150] on input "04:30 pm" at bounding box center [255, 154] width 47 height 9
type input "06:30 pm"
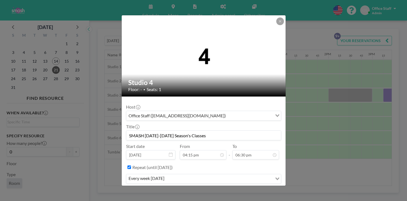
scroll to position [647, 0]
click at [253, 191] on button "BOOK NOW" at bounding box center [267, 196] width 28 height 10
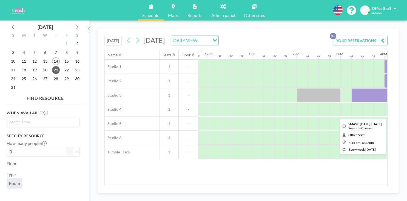
scroll to position [0, 524]
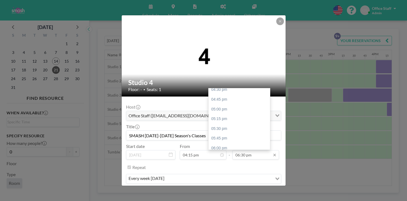
click at [238, 150] on input "06:30 pm" at bounding box center [255, 154] width 47 height 9
type input "08:30 pm"
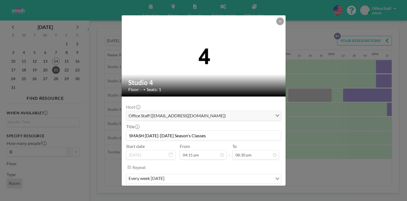
scroll to position [568, 0]
click at [249, 191] on button "SAVE CHANGES" at bounding box center [263, 196] width 35 height 10
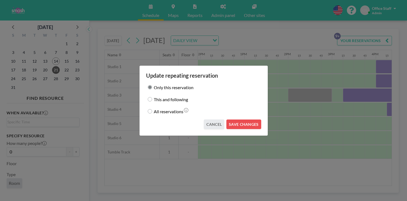
click at [185, 99] on label "This and following" at bounding box center [171, 100] width 34 height 8
click at [152, 99] on input "This and following" at bounding box center [150, 99] width 4 height 4
radio input "true"
click at [237, 121] on button "SAVE CHANGES" at bounding box center [243, 125] width 35 height 10
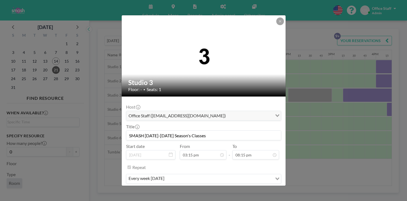
scroll to position [708, 0]
click at [278, 23] on icon at bounding box center [279, 21] width 3 height 3
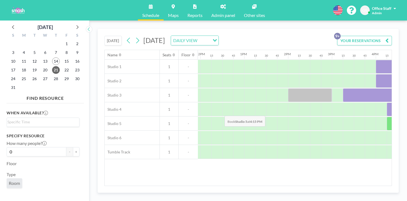
click at [387, 117] on div at bounding box center [392, 124] width 11 height 14
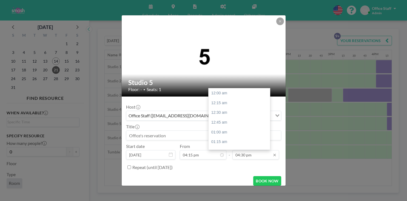
scroll to position [568, 0]
click at [234, 150] on input "04:30 pm" at bounding box center [255, 154] width 47 height 9
click at [219, 189] on div "07:15 pm" at bounding box center [238, 194] width 61 height 10
type input "07:15 pm"
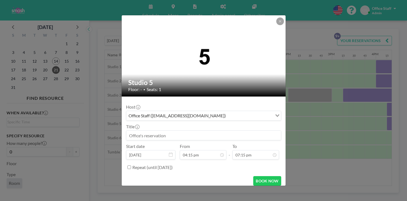
click at [166, 131] on input at bounding box center [203, 135] width 155 height 9
paste input "SMASH [DATE]-[DATE] Season's Classes"
type input "SMASH [DATE]-[DATE] Season's Classes"
click at [131, 166] on input "Repeat (until [DATE])" at bounding box center [129, 168] width 4 height 4
checkbox input "true"
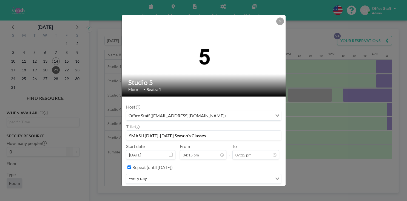
click at [157, 175] on div "every day" at bounding box center [199, 179] width 146 height 8
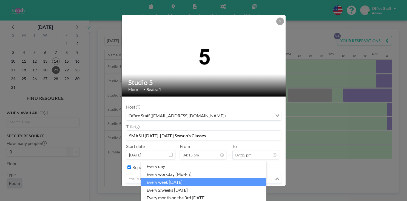
click at [162, 179] on li "every week [DATE]" at bounding box center [203, 183] width 125 height 8
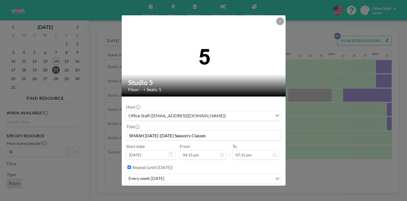
click at [260, 191] on button "BOOK NOW" at bounding box center [267, 196] width 28 height 10
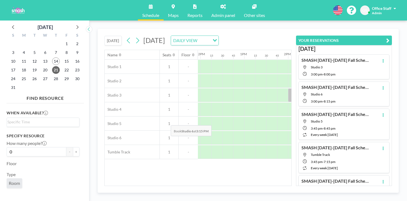
click at [343, 131] on div at bounding box center [348, 138] width 11 height 14
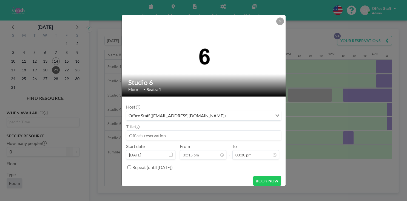
click at [160, 131] on input at bounding box center [203, 135] width 155 height 9
paste input "SMASH [DATE]-[DATE] Season's Classes"
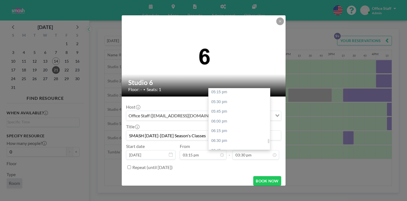
scroll to position [676, 0]
type input "SMASH [DATE]-[DATE] Season's Classes"
type input "08:30 pm"
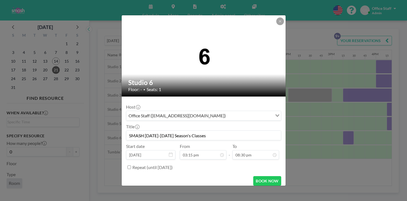
scroll to position [533, 0]
click at [131, 166] on input "Repeat (until [DATE])" at bounding box center [129, 168] width 4 height 4
checkbox input "true"
click at [205, 176] on input "Search for option" at bounding box center [209, 179] width 123 height 7
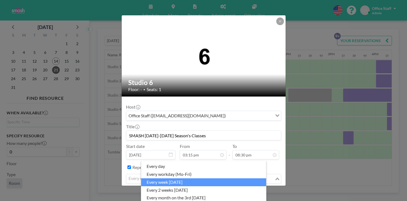
click at [184, 179] on li "every week [DATE]" at bounding box center [203, 183] width 125 height 8
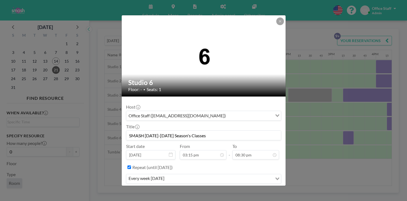
click at [256, 191] on button "BOOK NOW" at bounding box center [267, 196] width 28 height 10
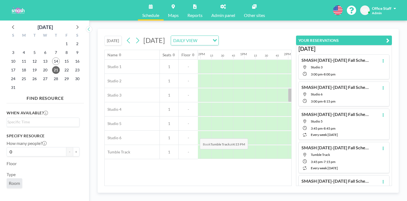
click at [387, 145] on div at bounding box center [392, 152] width 11 height 14
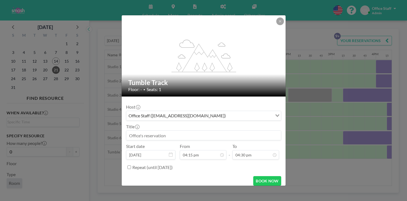
scroll to position [568, 0]
click at [169, 131] on input at bounding box center [203, 135] width 155 height 9
paste input "SMASH [DATE]-[DATE] Season's Classes"
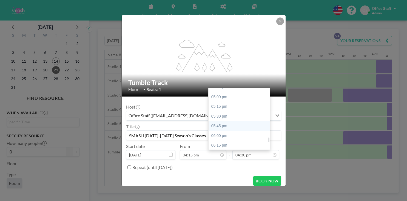
scroll to position [660, 0]
type input "SMASH [DATE]-[DATE] Season's Classes"
type input "08:15 pm"
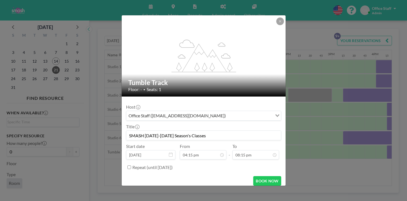
scroll to position [568, 0]
click at [131, 166] on input "Repeat (until [DATE])" at bounding box center [129, 168] width 4 height 4
checkbox input "true"
click at [166, 176] on input "Search for option" at bounding box center [209, 179] width 123 height 7
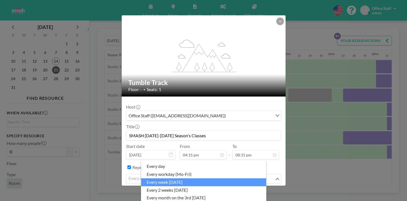
click at [171, 180] on li "every week [DATE]" at bounding box center [203, 183] width 125 height 8
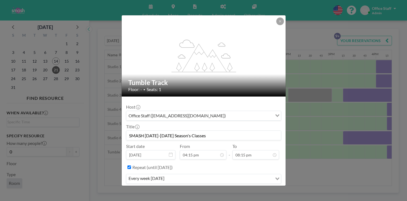
click at [256, 191] on button "BOOK NOW" at bounding box center [267, 196] width 28 height 10
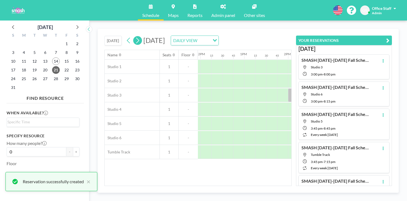
click at [135, 36] on icon at bounding box center [137, 40] width 5 height 8
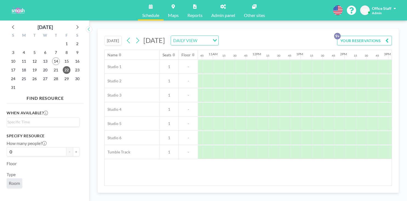
scroll to position [0, 484]
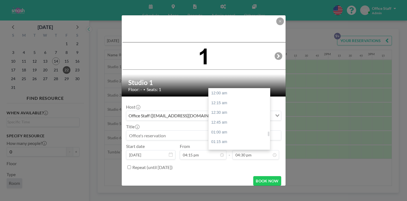
scroll to position [577, 0]
click at [224, 194] on div "05:30 pm" at bounding box center [238, 199] width 61 height 10
type input "05:30 pm"
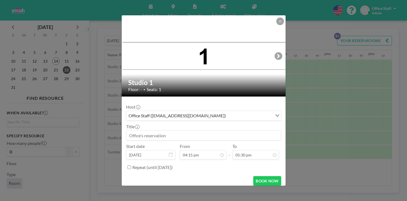
click at [163, 131] on input at bounding box center [203, 135] width 155 height 9
paste input "SMASH [DATE]-[DATE] Season's Classes"
type input "SMASH [DATE]-[DATE] Season's Classes"
click at [131, 166] on input "Repeat (until [DATE])" at bounding box center [129, 168] width 4 height 4
checkbox input "true"
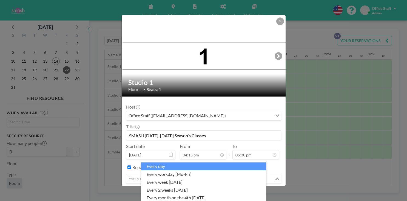
click at [151, 175] on div "every day" at bounding box center [200, 179] width 148 height 8
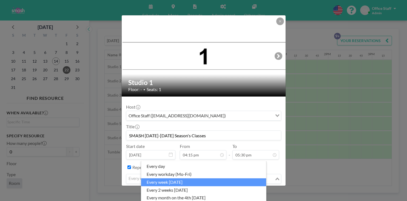
click at [168, 181] on li "every week [DATE]" at bounding box center [203, 183] width 125 height 8
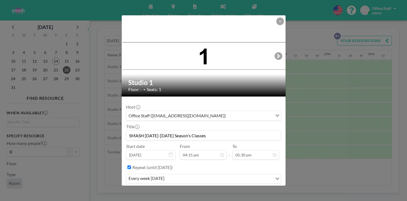
click at [253, 191] on button "BOOK NOW" at bounding box center [267, 196] width 28 height 10
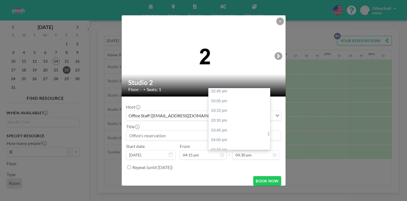
click at [217, 194] on div "05:30 pm" at bounding box center [238, 199] width 61 height 10
type input "05:30 pm"
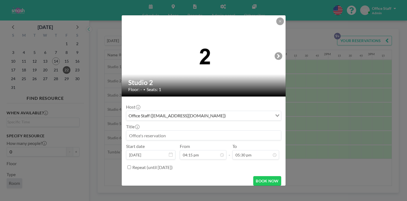
click at [157, 131] on input at bounding box center [203, 135] width 155 height 9
paste input "SMASH [DATE]-[DATE] Season's Classes"
type input "SMASH [DATE]-[DATE] Season's Classes"
click at [131, 166] on input "Repeat (until [DATE])" at bounding box center [129, 168] width 4 height 4
checkbox input "true"
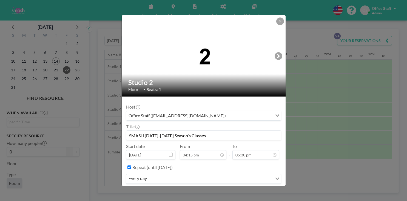
click at [244, 176] on input "Search for option" at bounding box center [209, 179] width 123 height 7
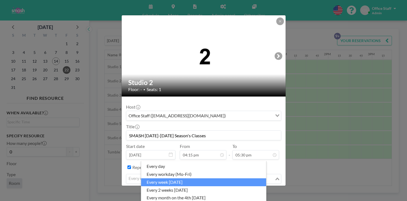
click at [169, 180] on li "every week [DATE]" at bounding box center [203, 183] width 125 height 8
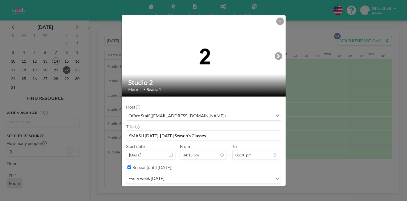
click at [256, 191] on button "BOOK NOW" at bounding box center [267, 196] width 28 height 10
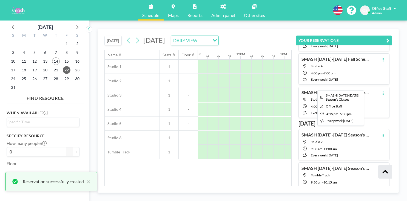
scroll to position [159, 0]
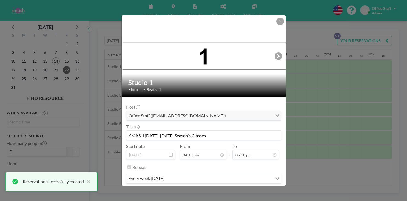
scroll to position [612, 0]
click at [225, 191] on button "REMOVE" at bounding box center [233, 196] width 22 height 10
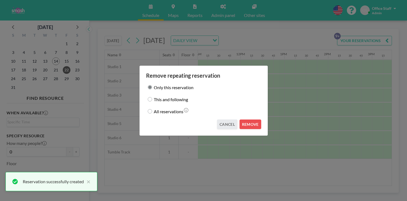
click at [180, 100] on label "This and following" at bounding box center [171, 100] width 34 height 8
click at [152, 100] on input "This and following" at bounding box center [150, 99] width 4 height 4
radio input "true"
click at [242, 120] on button "REMOVE" at bounding box center [250, 125] width 22 height 10
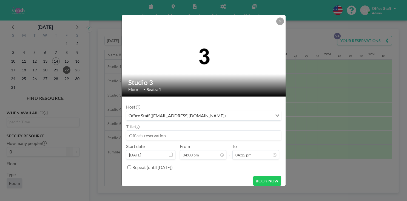
click at [172, 131] on input at bounding box center [203, 135] width 155 height 9
paste input "SMASH [DATE]-[DATE] Season's Classes"
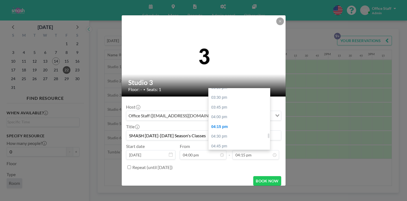
scroll to position [605, 0]
type input "SMASH [DATE]-[DATE] Season's Classes"
click at [215, 186] on div "06:00 pm" at bounding box center [238, 191] width 61 height 10
type input "06:00 pm"
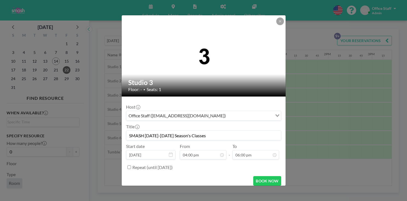
click at [131, 166] on input "Repeat (until [DATE])" at bounding box center [129, 168] width 4 height 4
checkbox input "true"
click at [244, 176] on input "Search for option" at bounding box center [209, 179] width 123 height 7
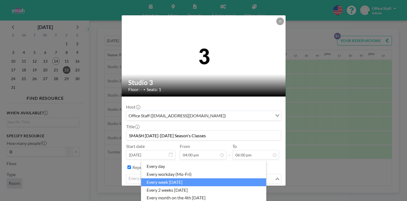
click at [184, 181] on li "every week [DATE]" at bounding box center [203, 183] width 125 height 8
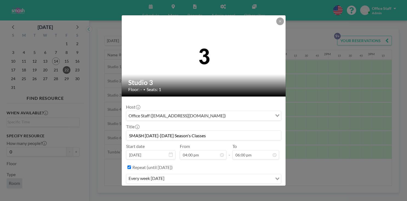
click at [256, 191] on button "BOOK NOW" at bounding box center [267, 196] width 28 height 10
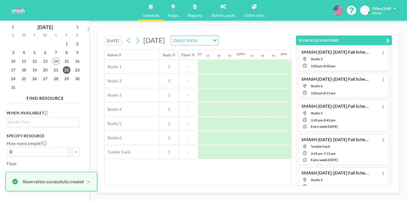
scroll to position [159, 0]
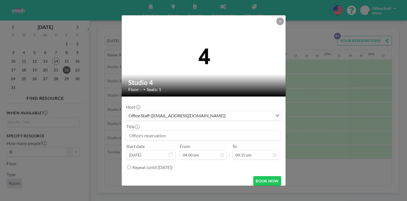
scroll to position [0, 0]
click at [165, 131] on input at bounding box center [203, 135] width 155 height 9
paste input "SMASH [DATE]-[DATE] Season's Classes"
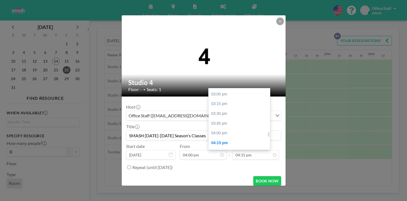
scroll to position [585, 0]
type input "SMASH [DATE]-[DATE] Season's Classes"
type input "06:00 pm"
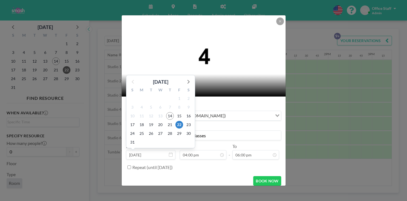
scroll to position [560, 0]
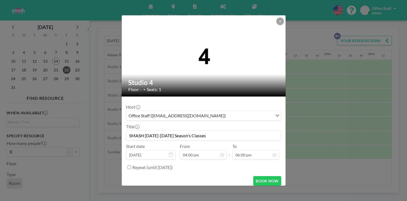
click at [131, 166] on input "Repeat (until [DATE])" at bounding box center [129, 168] width 4 height 4
checkbox input "true"
click at [171, 176] on input "Search for option" at bounding box center [209, 179] width 123 height 7
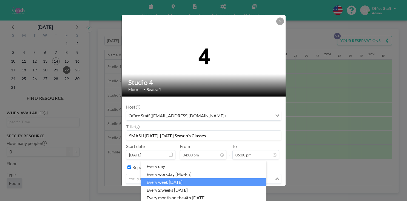
click at [171, 179] on li "every week [DATE]" at bounding box center [203, 183] width 125 height 8
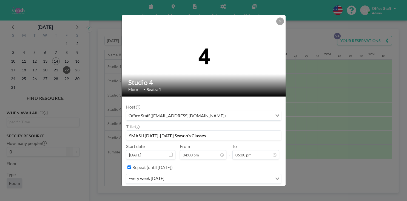
click at [258, 191] on button "BOOK NOW" at bounding box center [267, 196] width 28 height 10
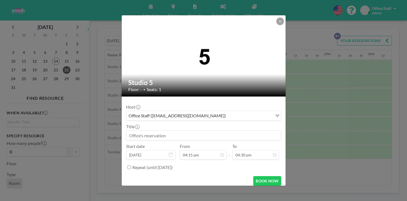
click at [171, 131] on input at bounding box center [203, 135] width 155 height 9
paste input "SMASH [DATE]-[DATE] Season's Classes"
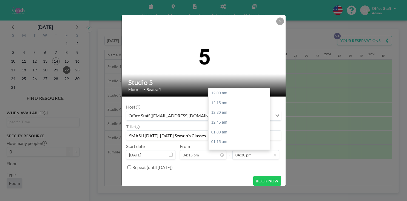
scroll to position [577, 0]
type input "SMASH [DATE]-[DATE] Season's Classes"
click at [217, 194] on div "05:30 pm" at bounding box center [238, 199] width 61 height 10
type input "05:30 pm"
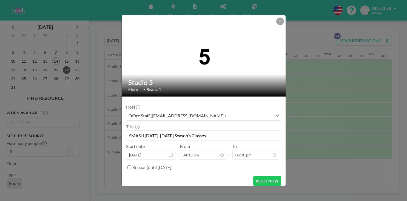
click at [131, 166] on input "Repeat (until [DATE])" at bounding box center [129, 168] width 4 height 4
checkbox input "true"
click at [167, 176] on input "Search for option" at bounding box center [200, 179] width 147 height 7
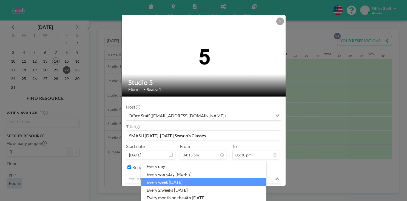
click at [172, 179] on li "every week [DATE]" at bounding box center [203, 183] width 125 height 8
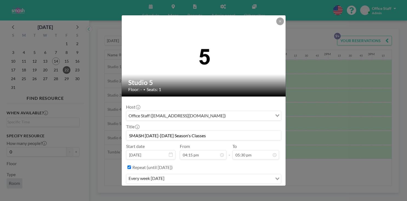
click at [254, 191] on button "BOOK NOW" at bounding box center [267, 196] width 28 height 10
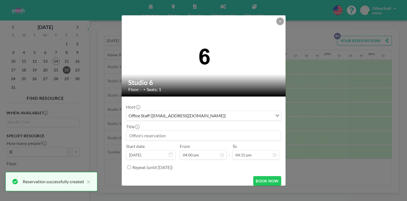
click at [163, 131] on input at bounding box center [203, 135] width 155 height 9
paste input "SMASH [DATE]-[DATE] Season's Classes"
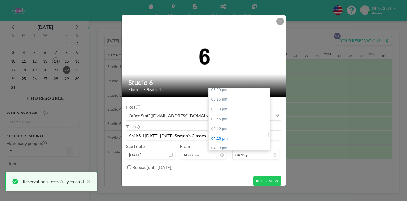
scroll to position [588, 0]
type input "SMASH [DATE]-[DATE] Season's Classes"
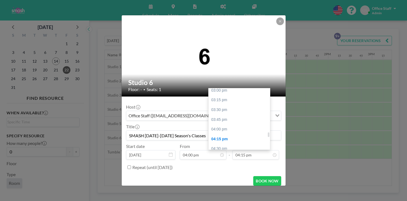
type input "06:00 pm"
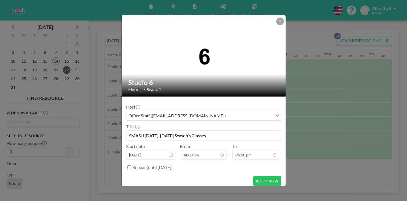
scroll to position [560, 0]
click at [131, 166] on input "Repeat (until [DATE])" at bounding box center [129, 168] width 4 height 4
checkbox input "true"
click at [215, 176] on input "Search for option" at bounding box center [209, 179] width 123 height 7
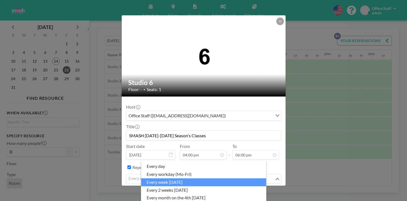
click at [186, 179] on li "every week [DATE]" at bounding box center [203, 183] width 125 height 8
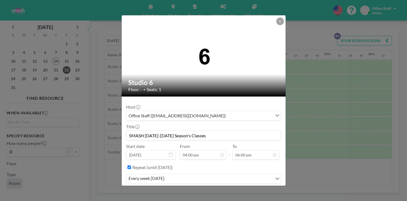
click at [256, 191] on button "BOOK NOW" at bounding box center [267, 196] width 28 height 10
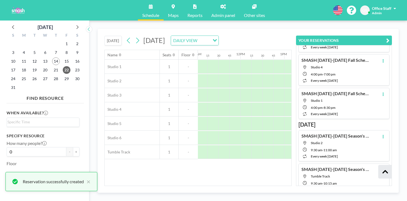
scroll to position [159, 0]
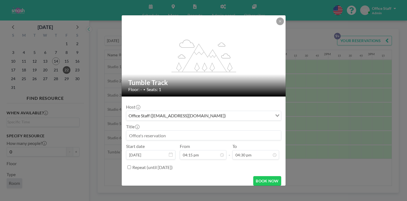
click at [175, 131] on input at bounding box center [203, 135] width 155 height 9
paste input "SMASH [DATE]-[DATE] Season's Classes"
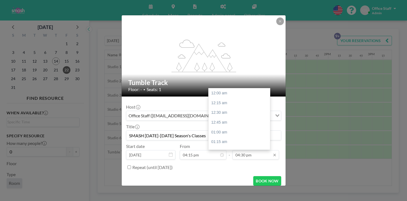
scroll to position [577, 0]
type input "SMASH [DATE]-[DATE] Season's Classes"
click at [227, 194] on div "05:30 pm" at bounding box center [238, 199] width 61 height 10
type input "05:30 pm"
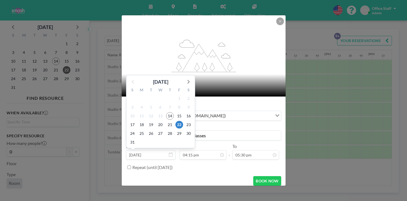
scroll to position [568, 0]
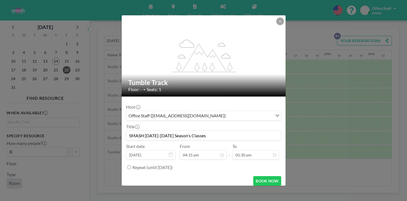
click at [131, 166] on input "Repeat (until [DATE])" at bounding box center [129, 168] width 4 height 4
checkbox input "true"
click at [155, 175] on div "every day" at bounding box center [199, 179] width 146 height 8
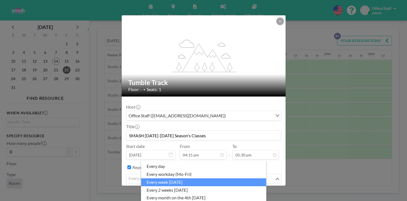
click at [168, 179] on li "every week [DATE]" at bounding box center [203, 183] width 125 height 8
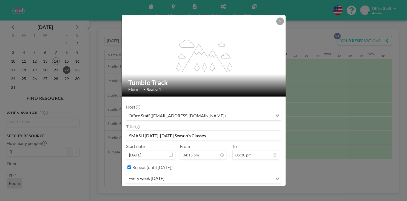
click at [253, 191] on button "BOOK NOW" at bounding box center [267, 196] width 28 height 10
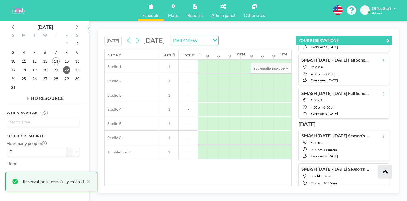
scroll to position [159, 0]
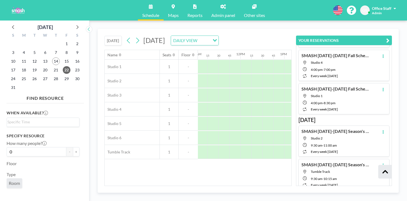
click at [389, 37] on icon "button" at bounding box center [387, 40] width 3 height 7
